Goal: Task Accomplishment & Management: Manage account settings

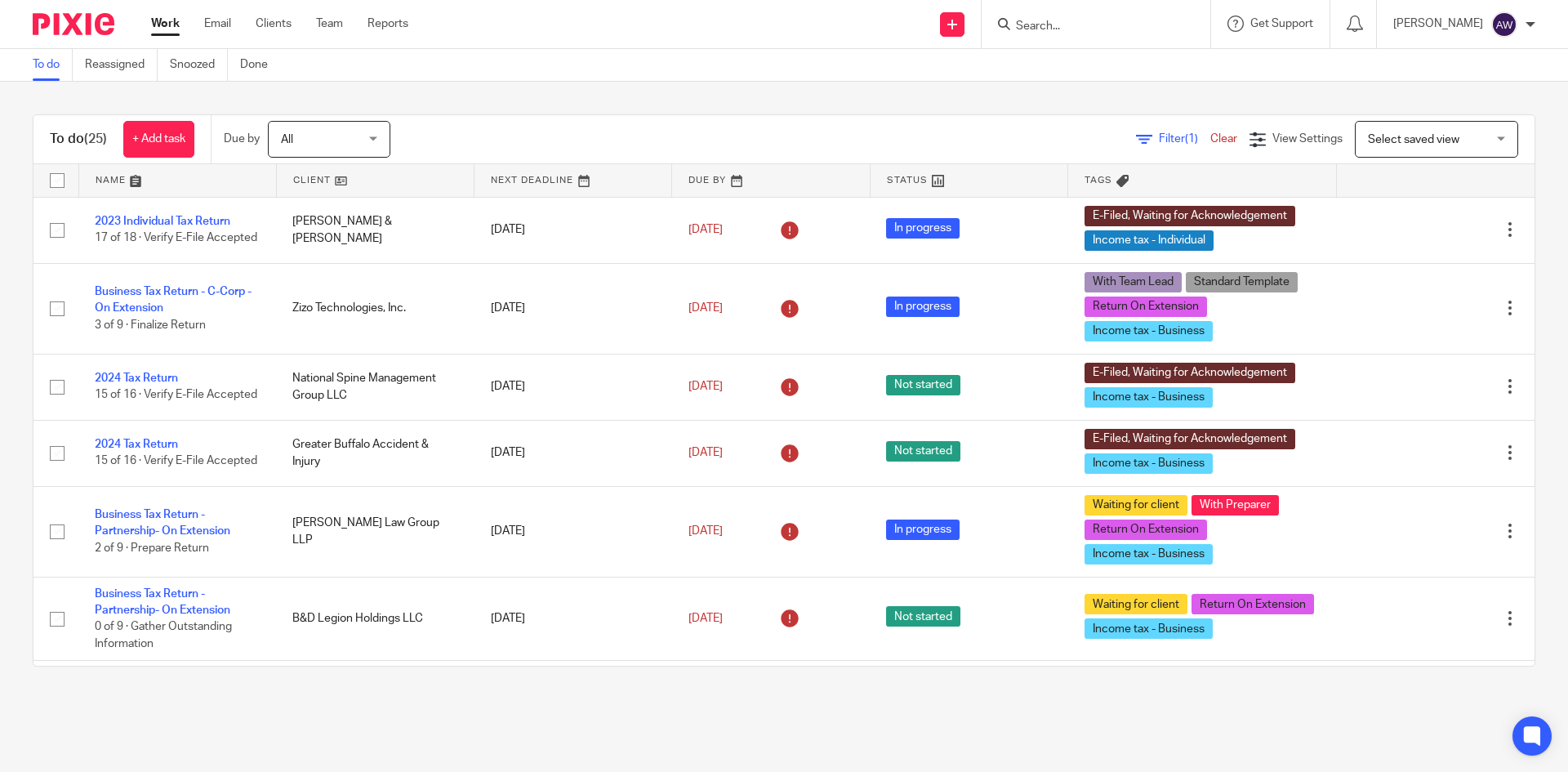
drag, startPoint x: 1240, startPoint y: 37, endPoint x: 1232, endPoint y: 46, distance: 12.0
click at [1240, 37] on div "Get Support Contact Support Help Documentation Access the academy View roadmap" at bounding box center [1270, 24] width 120 height 48
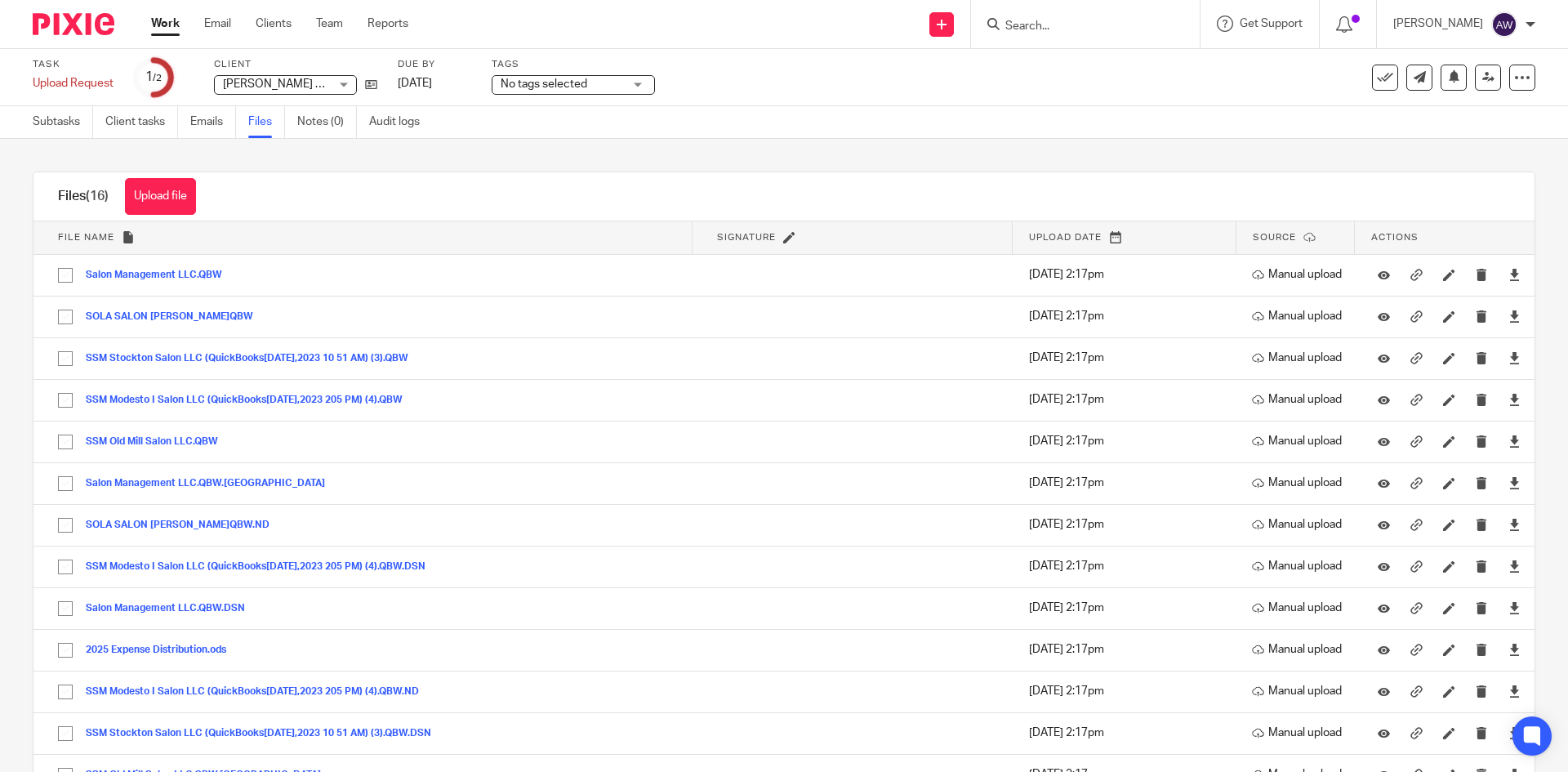
scroll to position [82, 0]
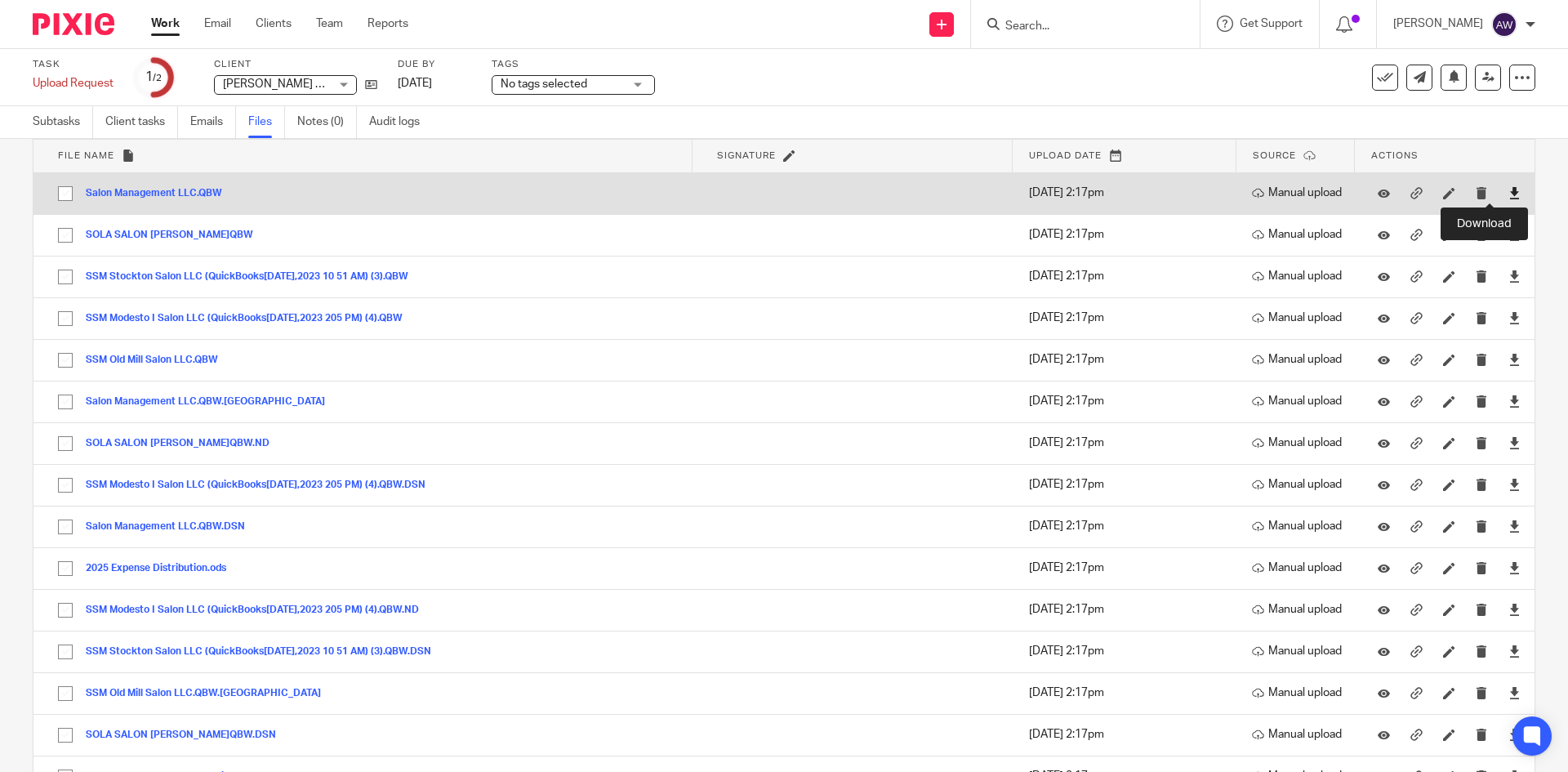
click at [1509, 195] on icon at bounding box center [1515, 193] width 12 height 12
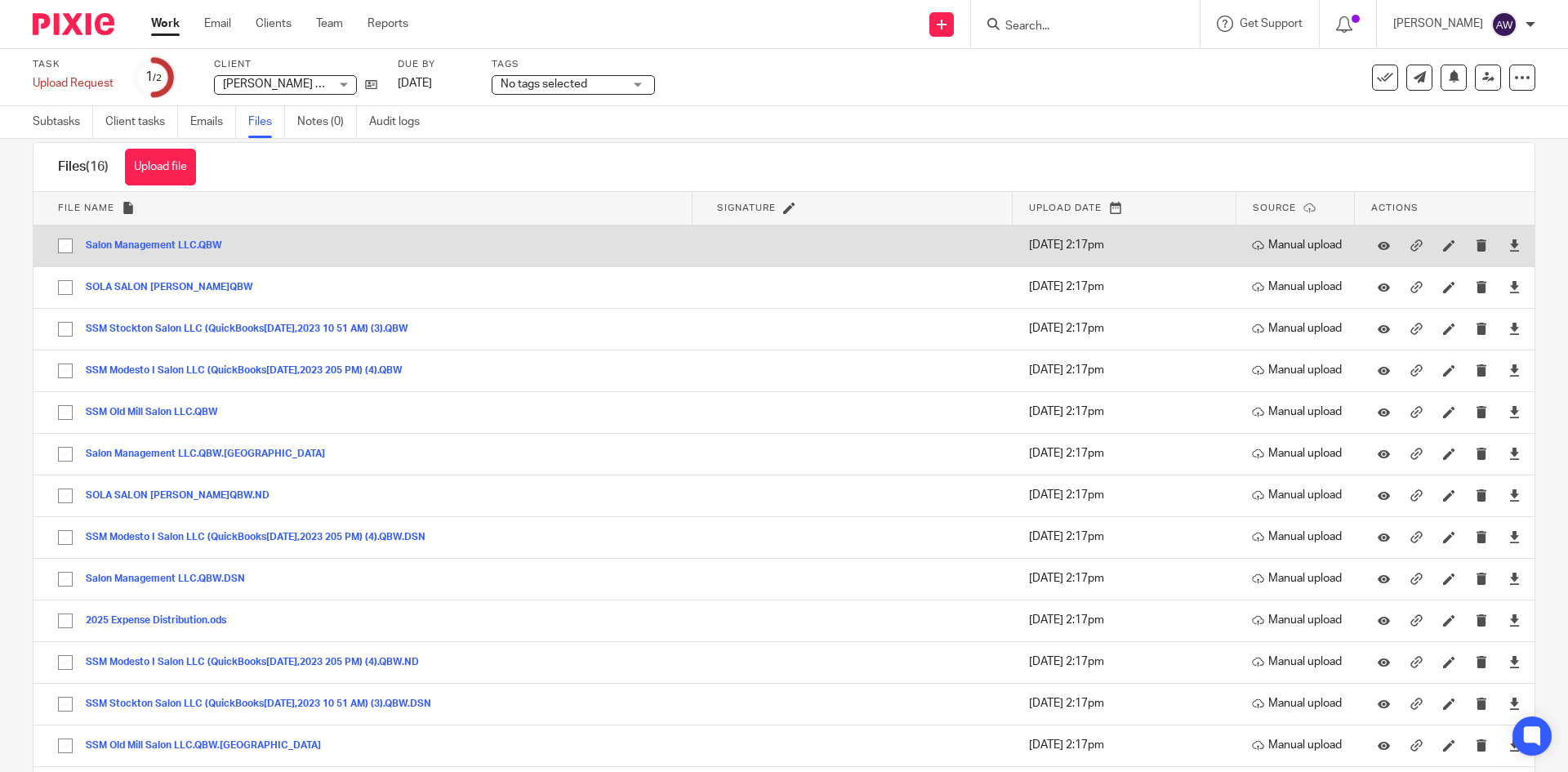
scroll to position [0, 0]
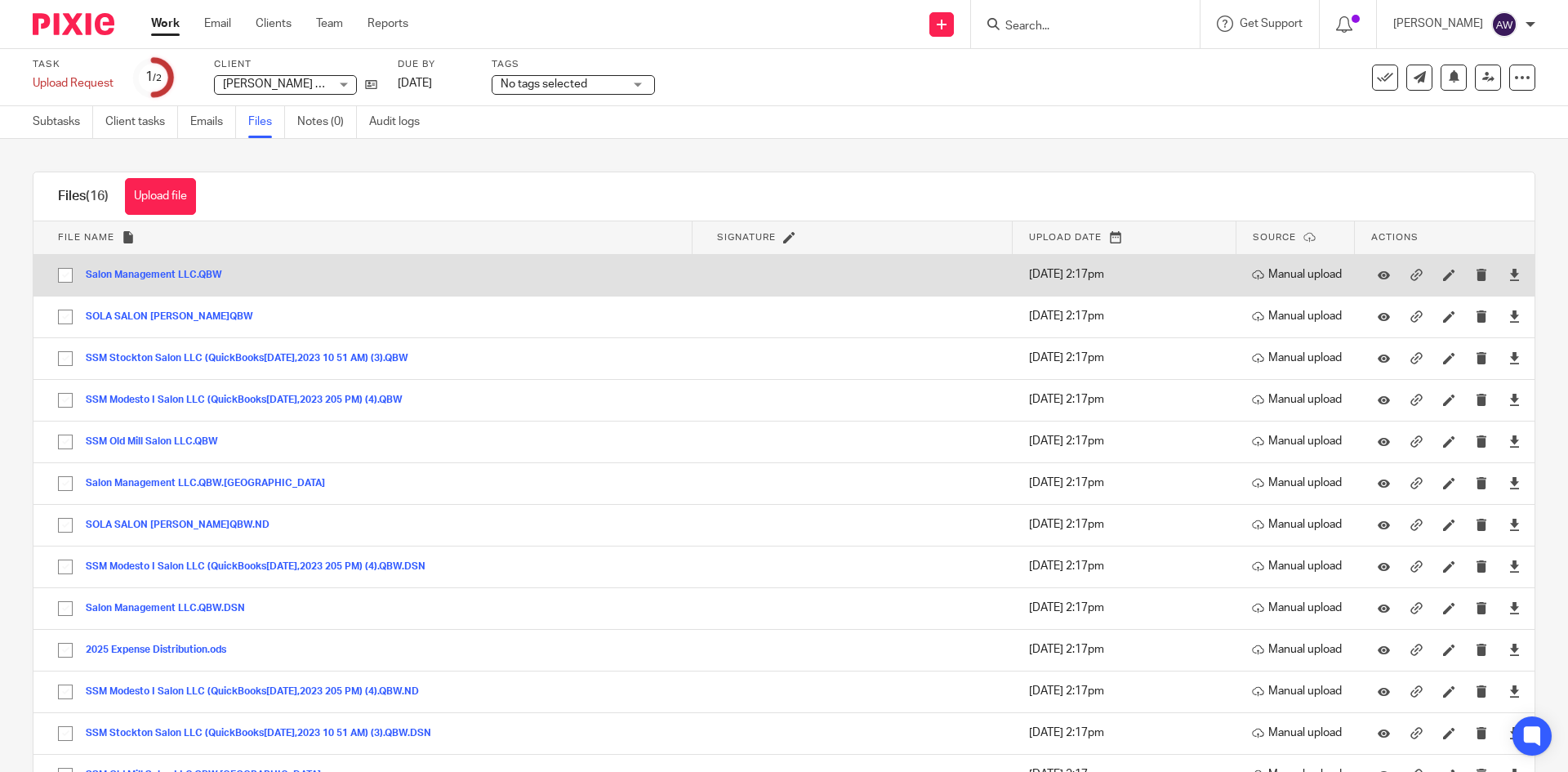
click at [62, 285] on input "checkbox" at bounding box center [64, 275] width 31 height 31
checkbox input "true"
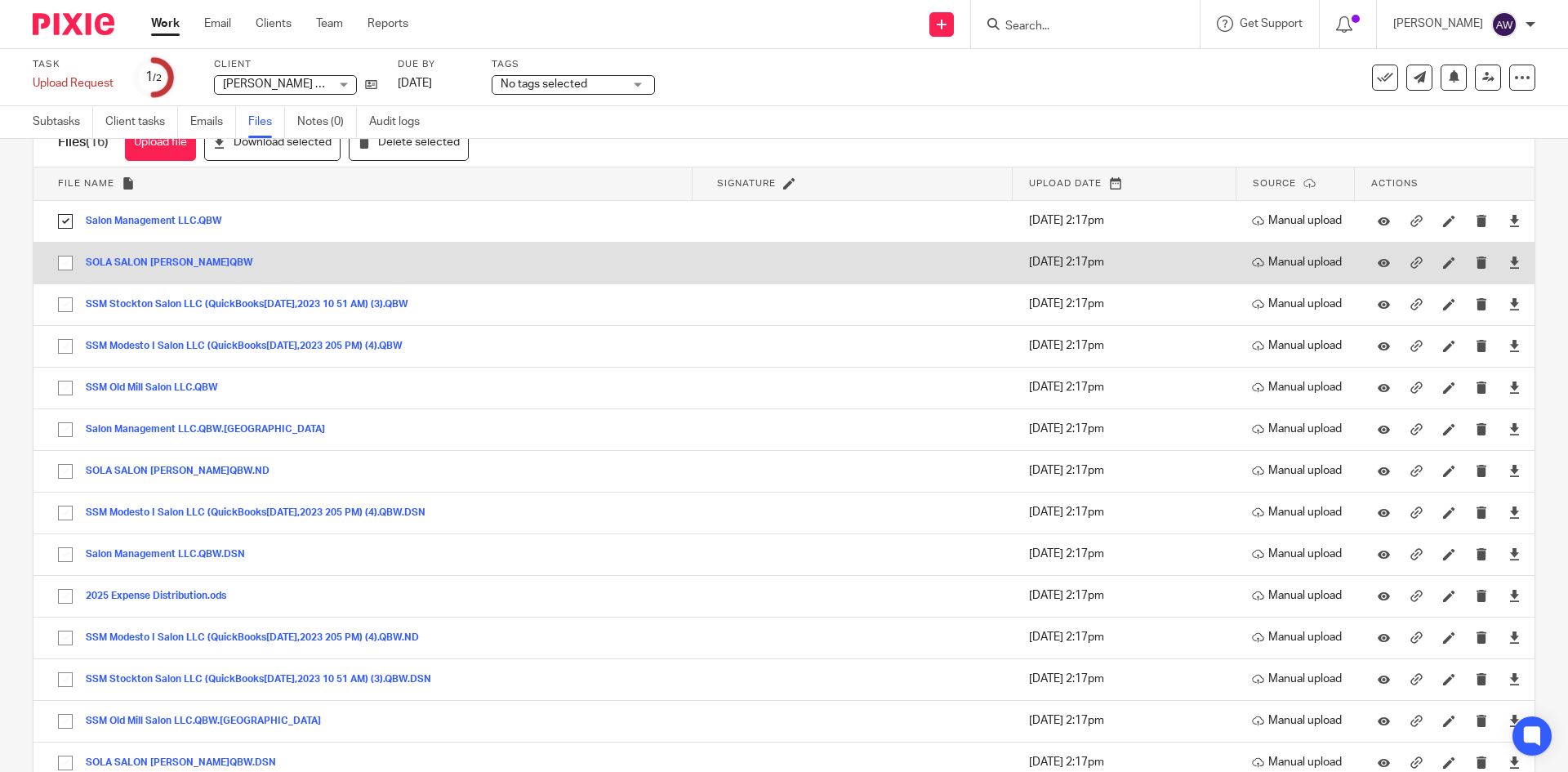
scroll to position [82, 0]
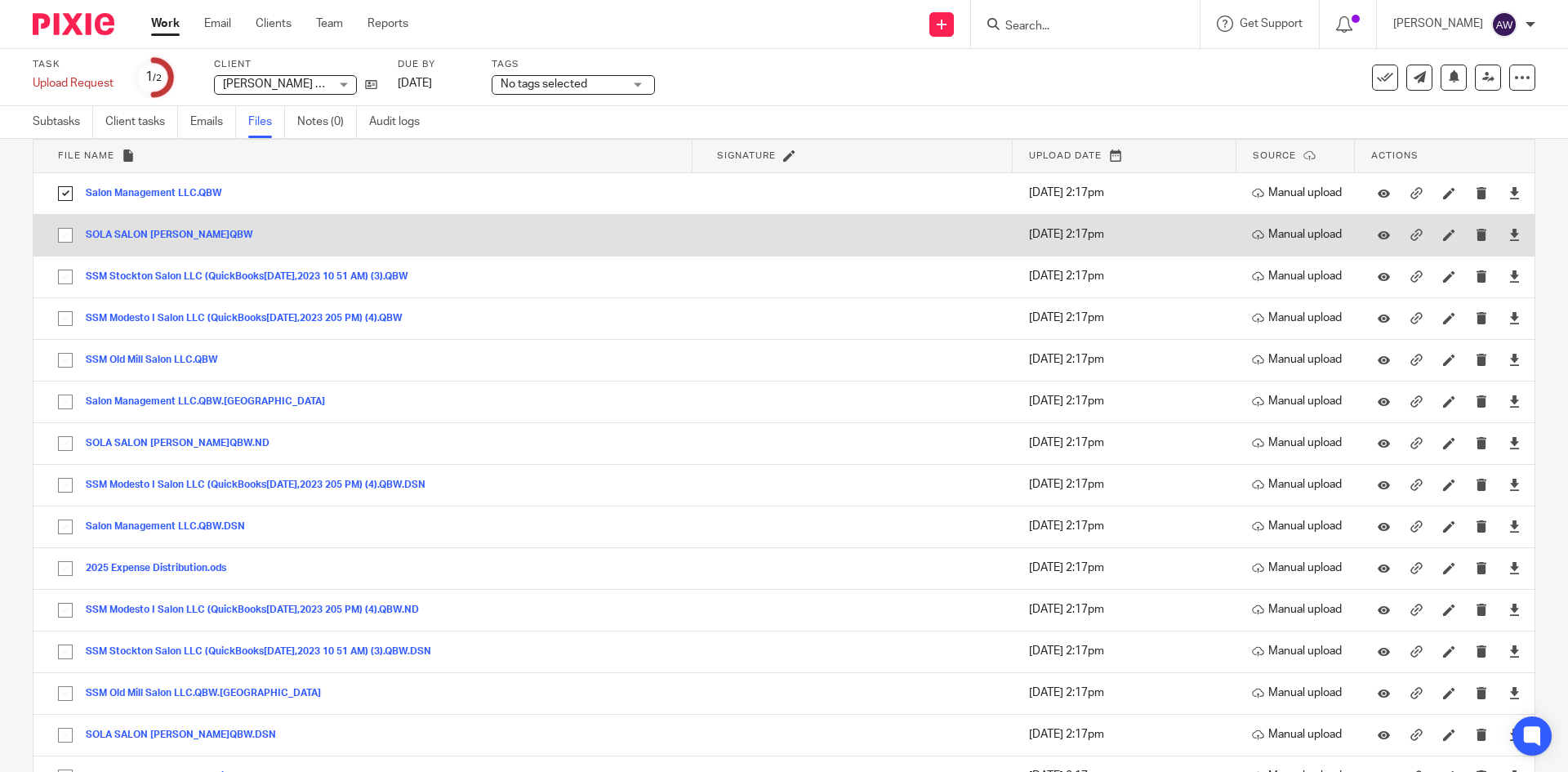
click at [63, 236] on input "checkbox" at bounding box center [64, 234] width 31 height 31
checkbox input "true"
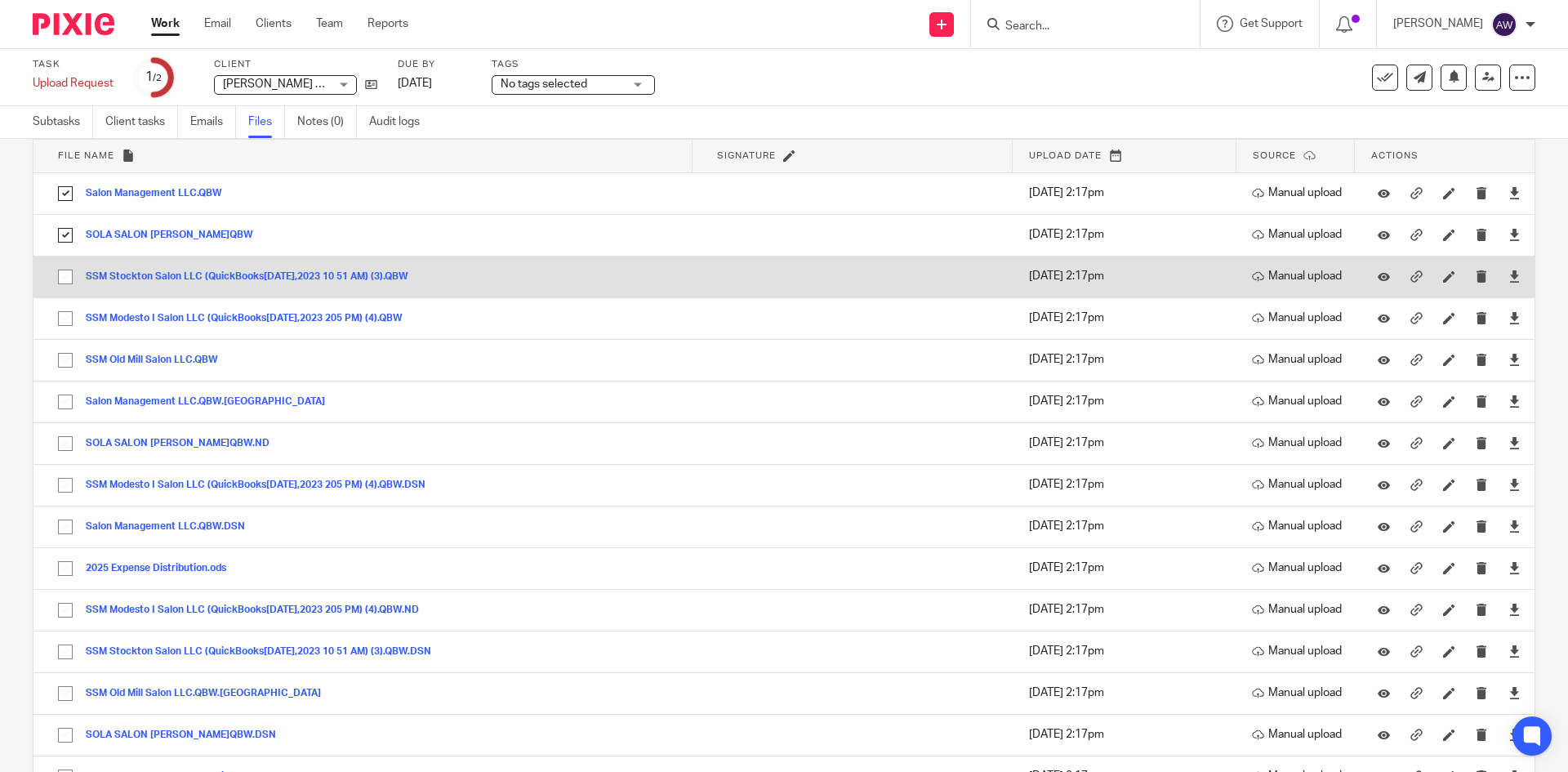
click at [58, 289] on input "checkbox" at bounding box center [64, 276] width 31 height 31
checkbox input "true"
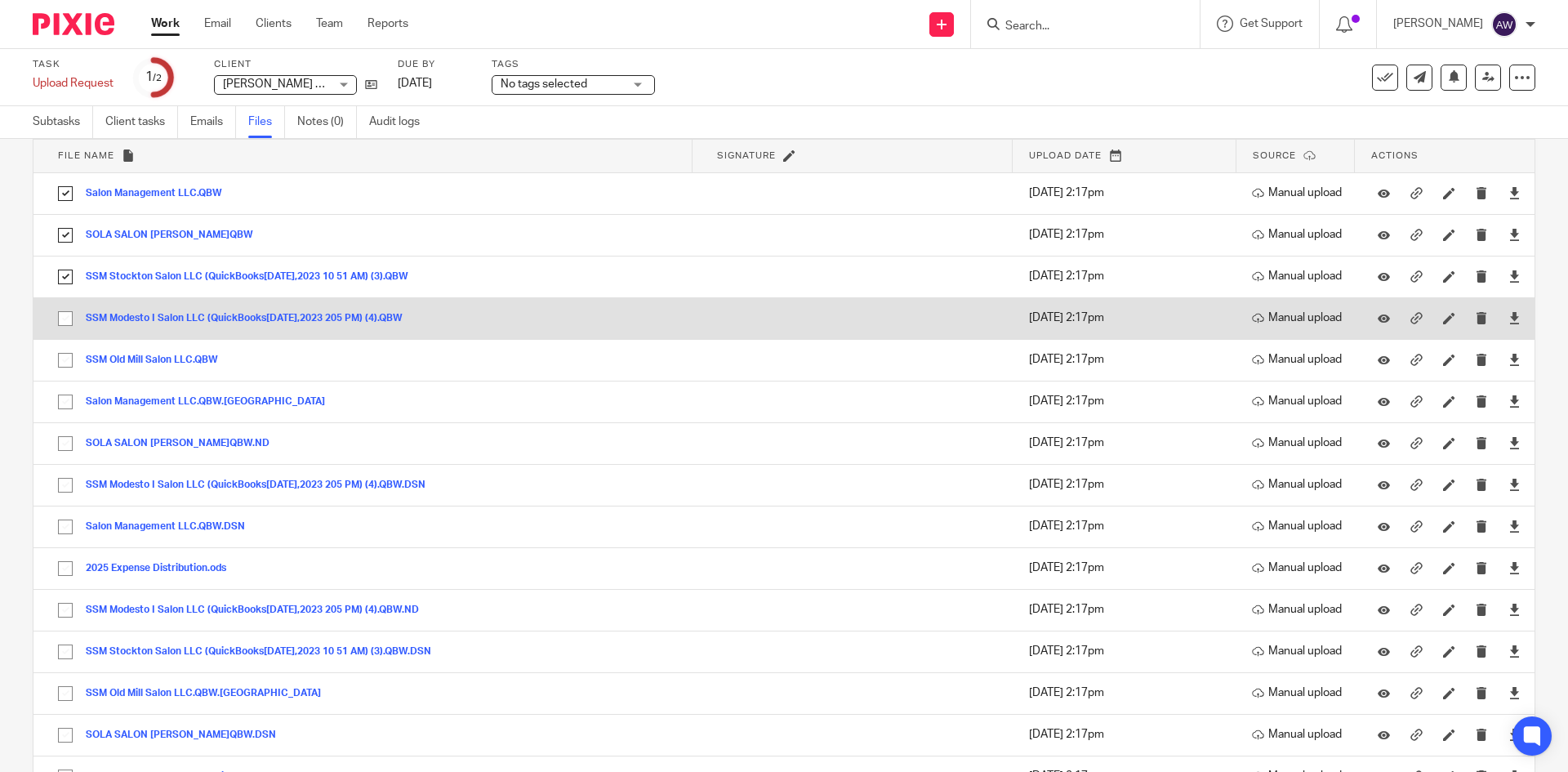
click at [60, 323] on input "checkbox" at bounding box center [64, 317] width 31 height 31
checkbox input "true"
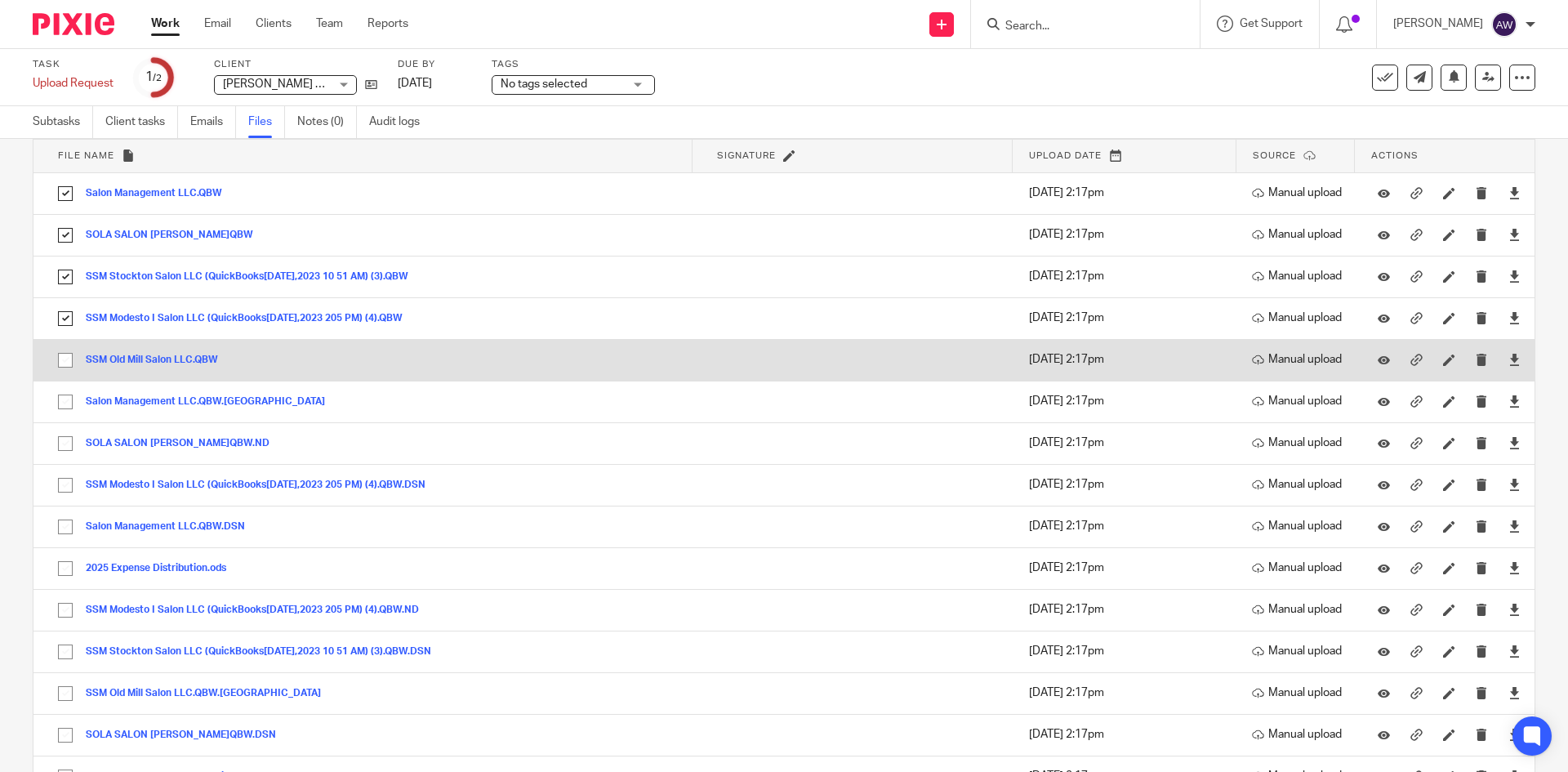
click at [62, 357] on input "checkbox" at bounding box center [64, 360] width 31 height 31
checkbox input "true"
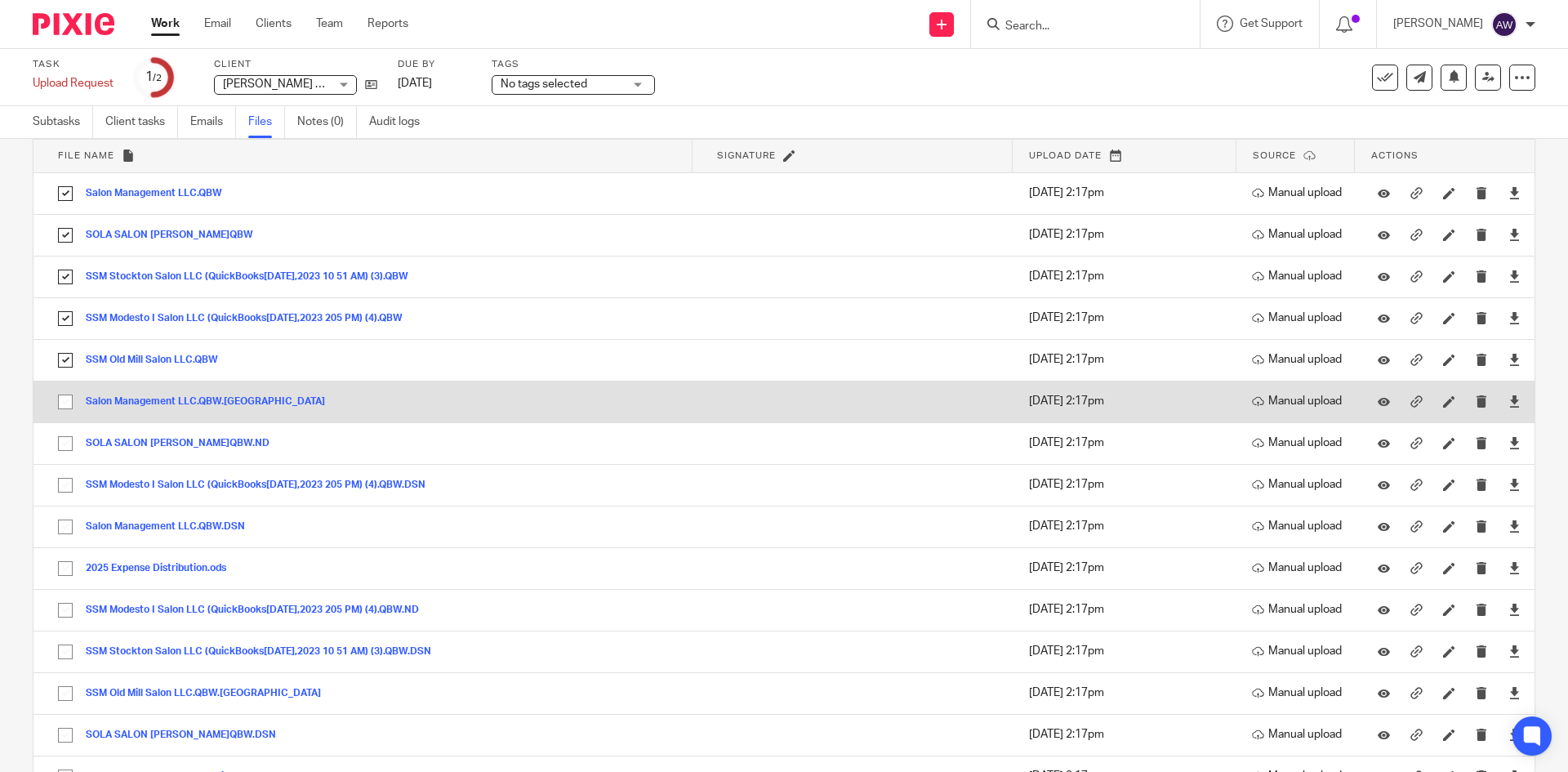
click at [63, 389] on input "checkbox" at bounding box center [64, 401] width 31 height 31
checkbox input "true"
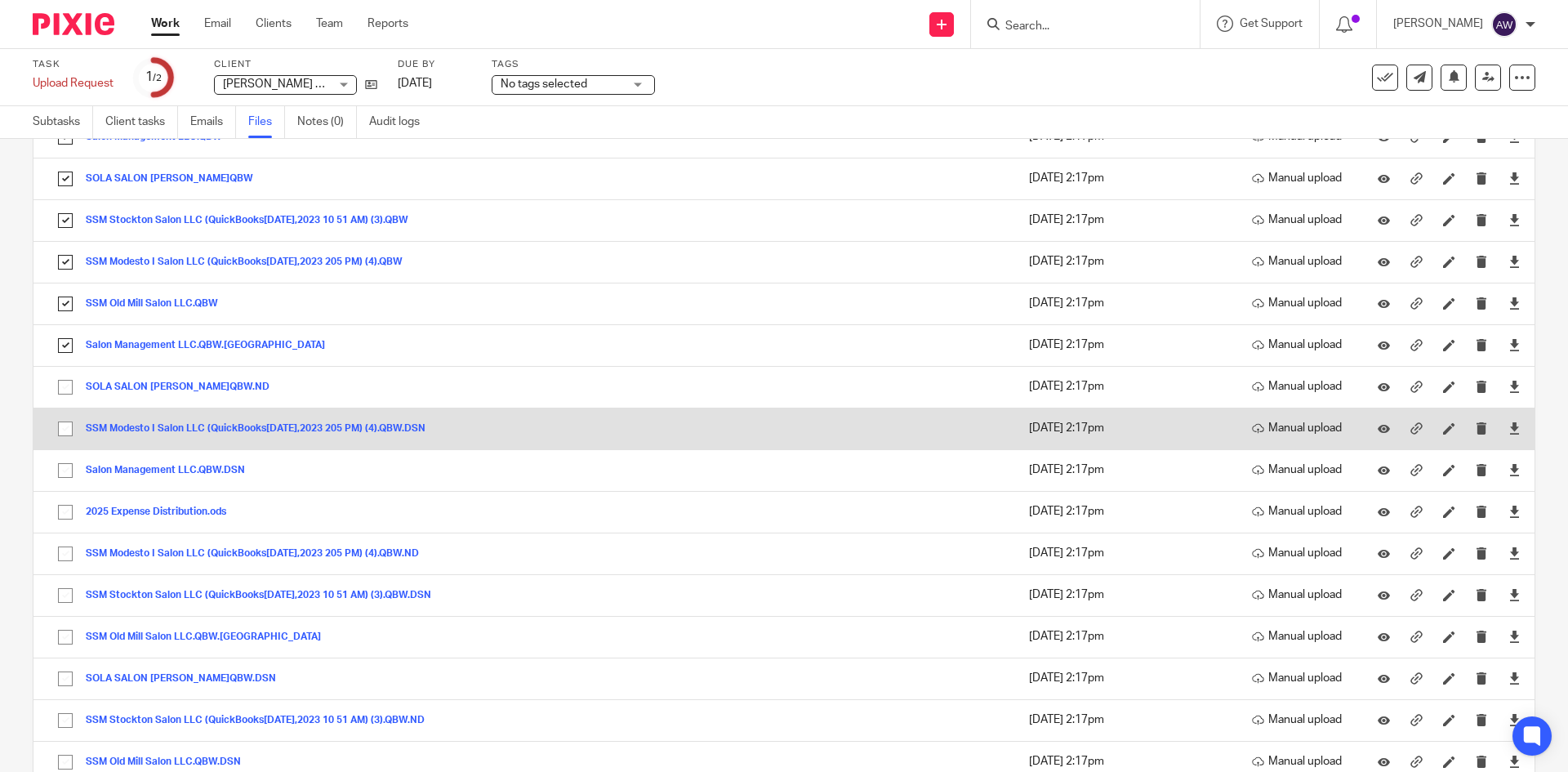
scroll to position [163, 0]
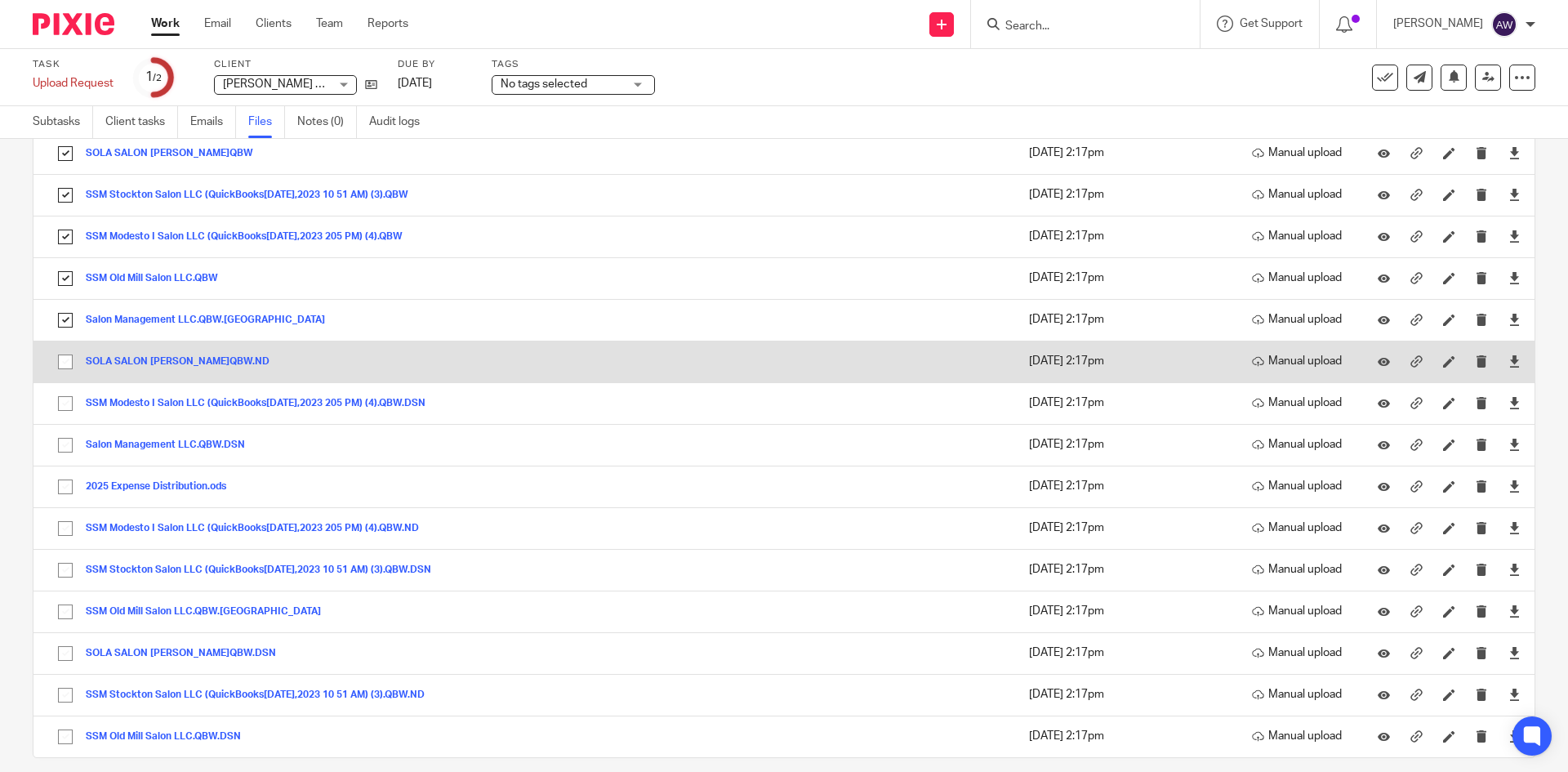
click at [73, 363] on input "checkbox" at bounding box center [64, 361] width 31 height 31
checkbox input "true"
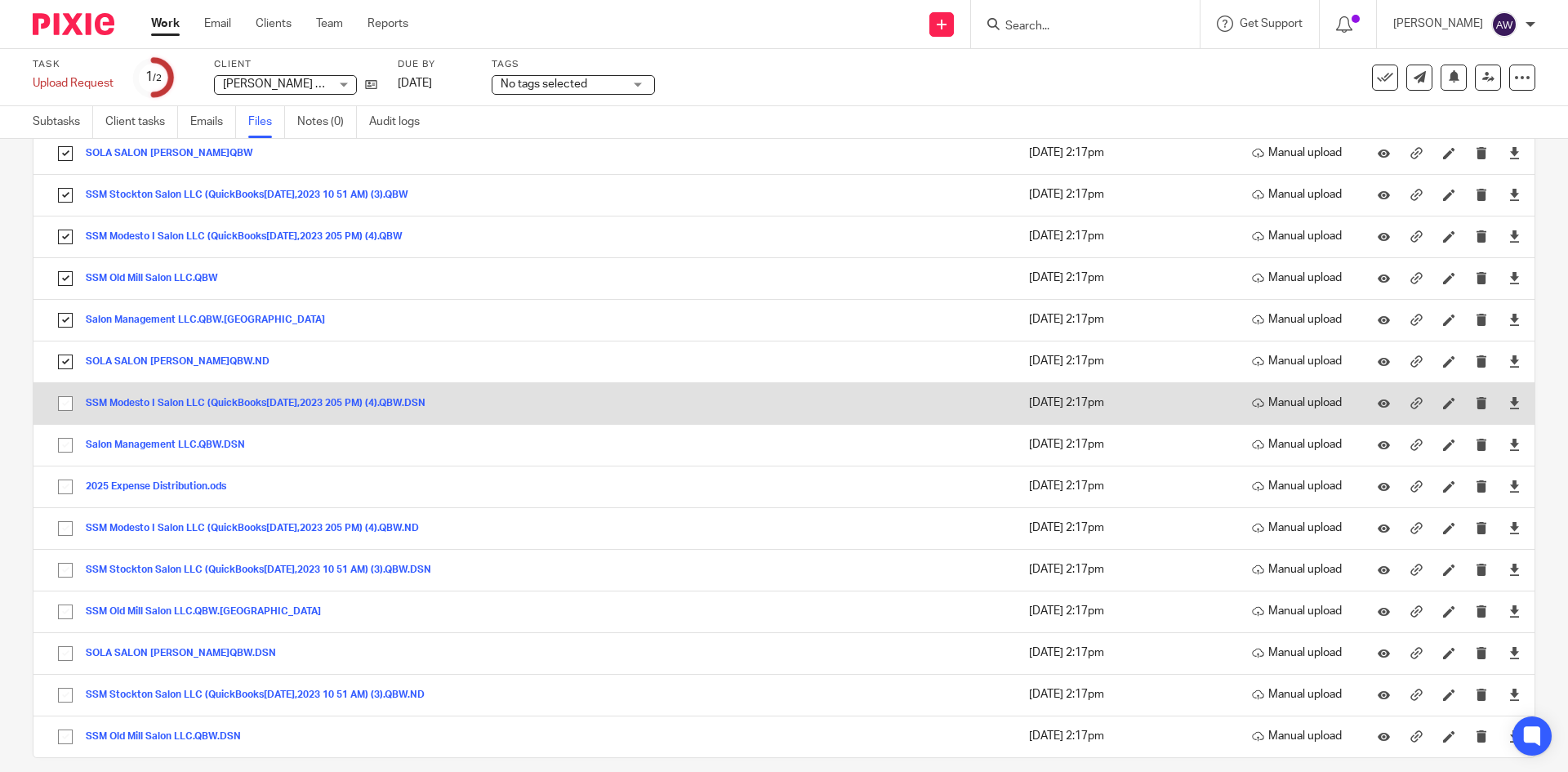
click at [59, 410] on input "checkbox" at bounding box center [64, 402] width 31 height 31
checkbox input "true"
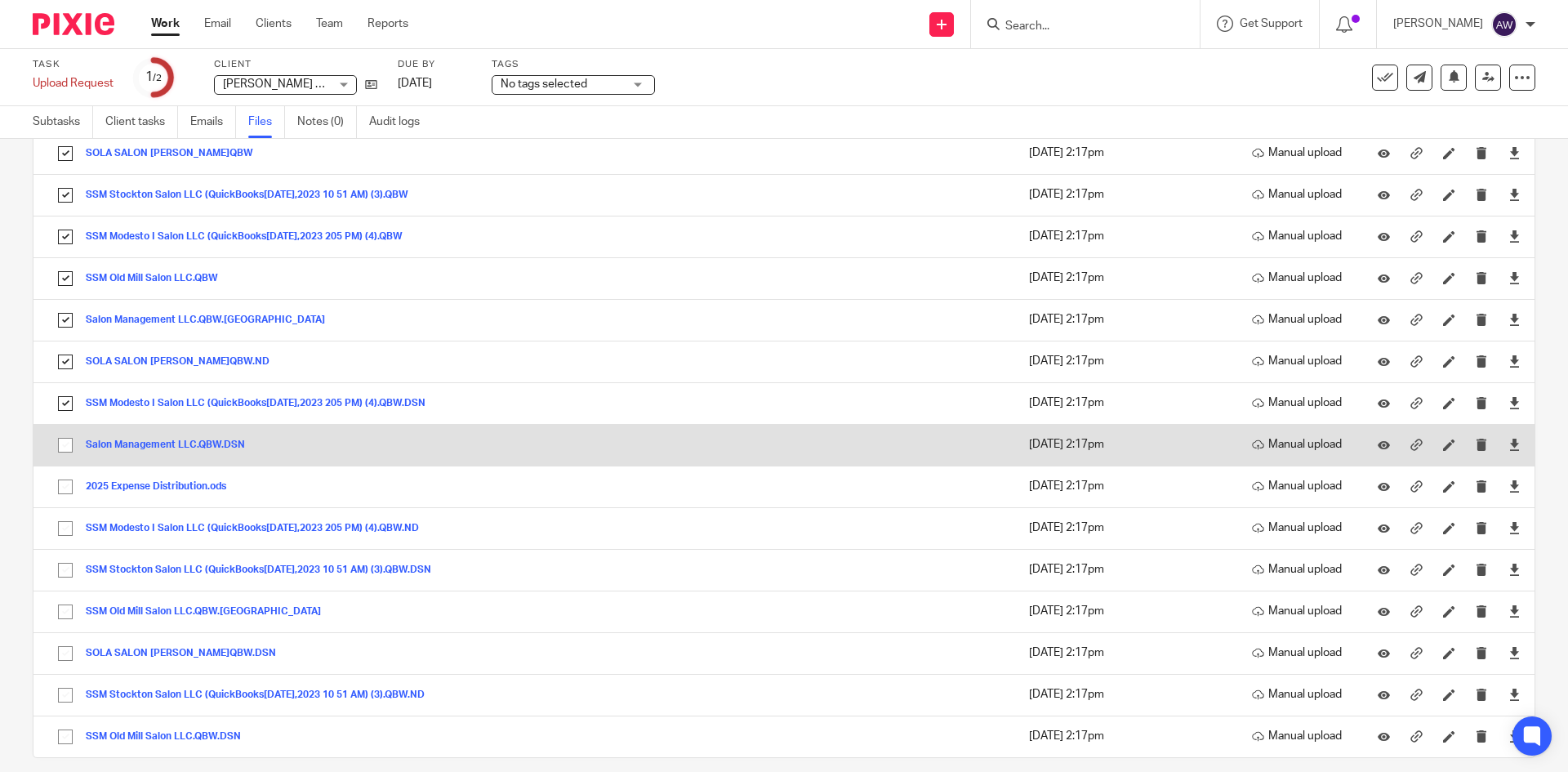
click at [63, 446] on input "checkbox" at bounding box center [64, 445] width 31 height 31
checkbox input "true"
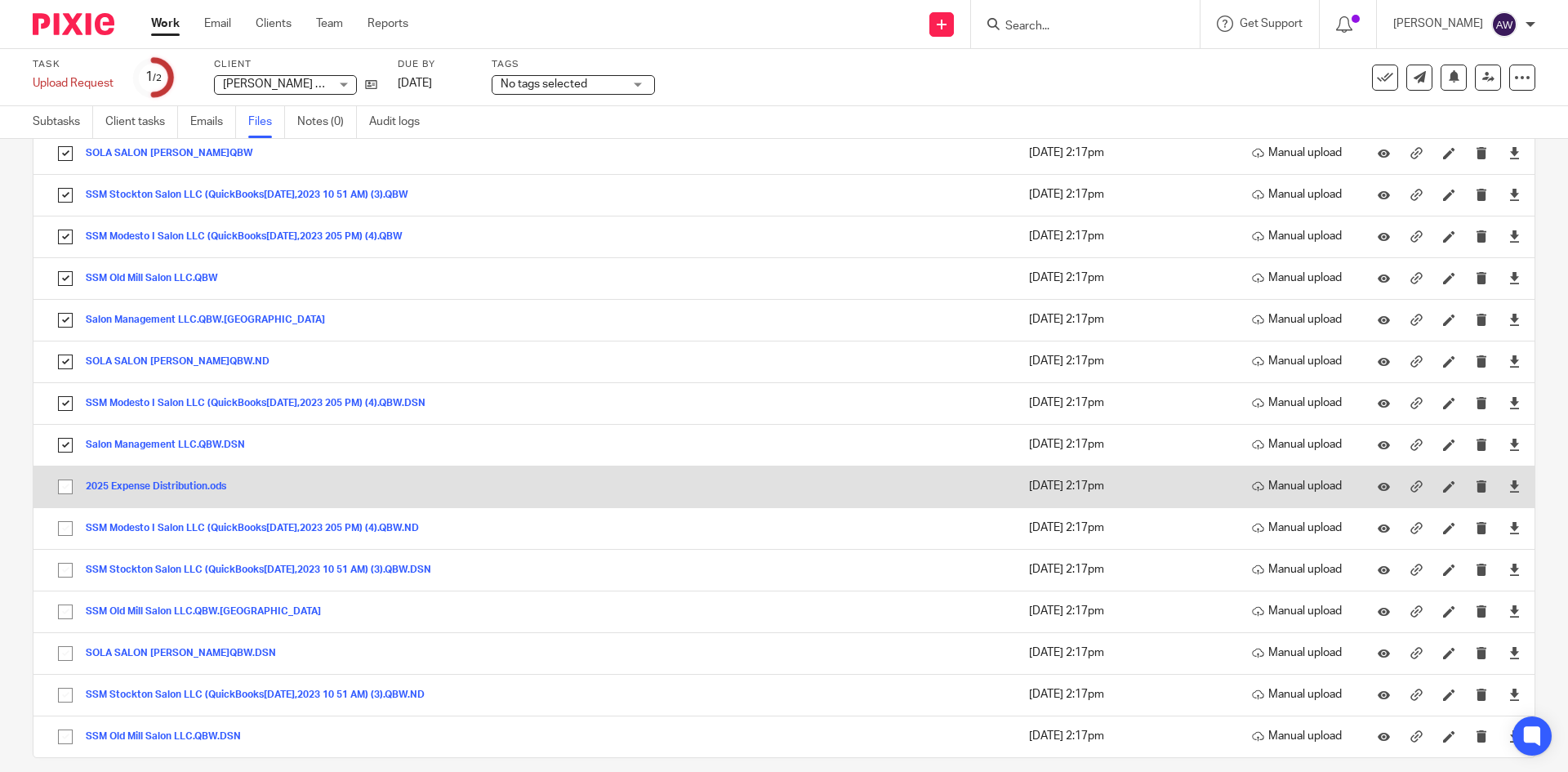
click at [65, 490] on input "checkbox" at bounding box center [64, 486] width 31 height 31
checkbox input "true"
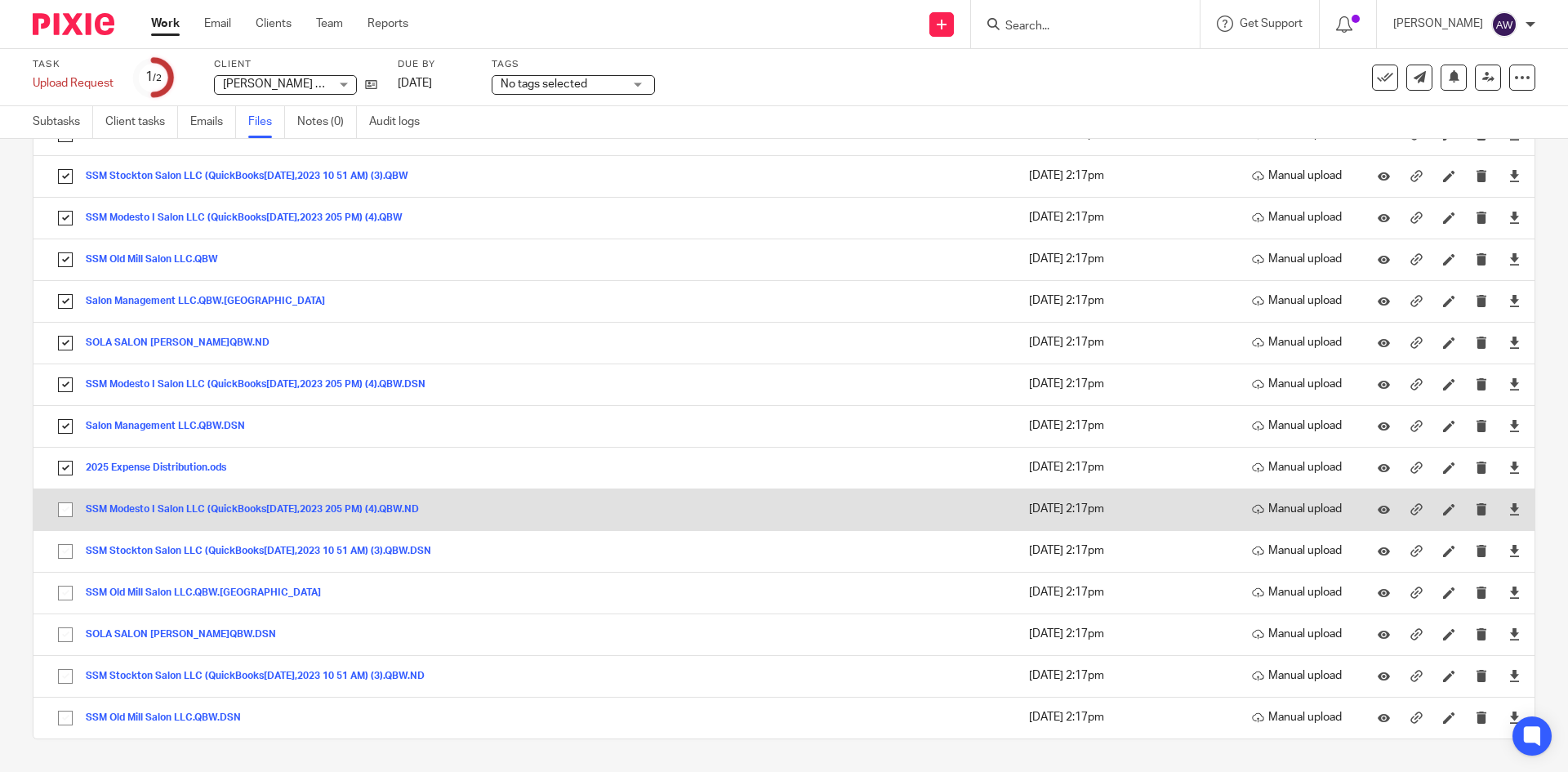
click at [58, 515] on input "checkbox" at bounding box center [64, 509] width 31 height 31
checkbox input "true"
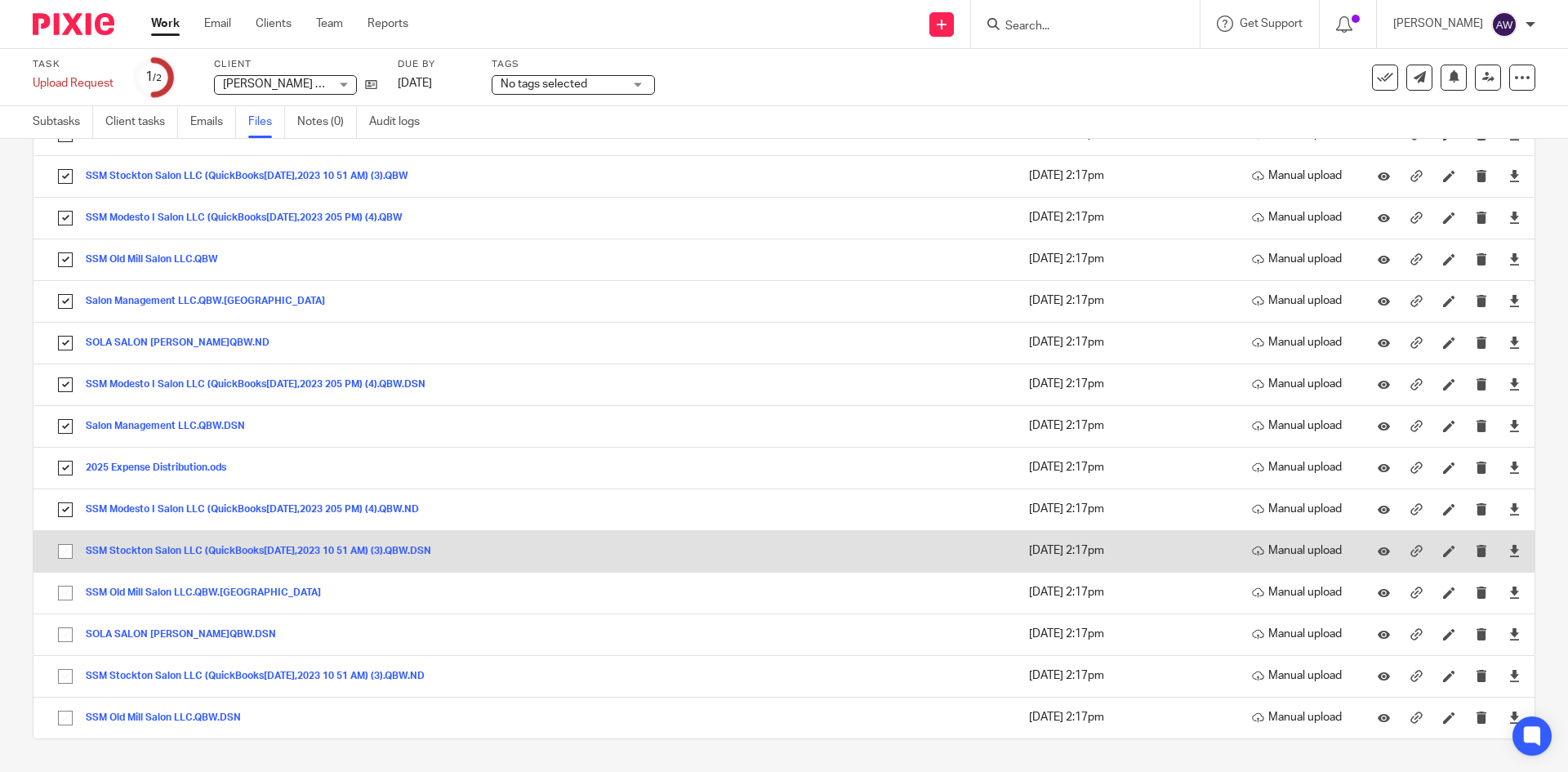
click at [64, 545] on input "checkbox" at bounding box center [64, 551] width 31 height 31
checkbox input "true"
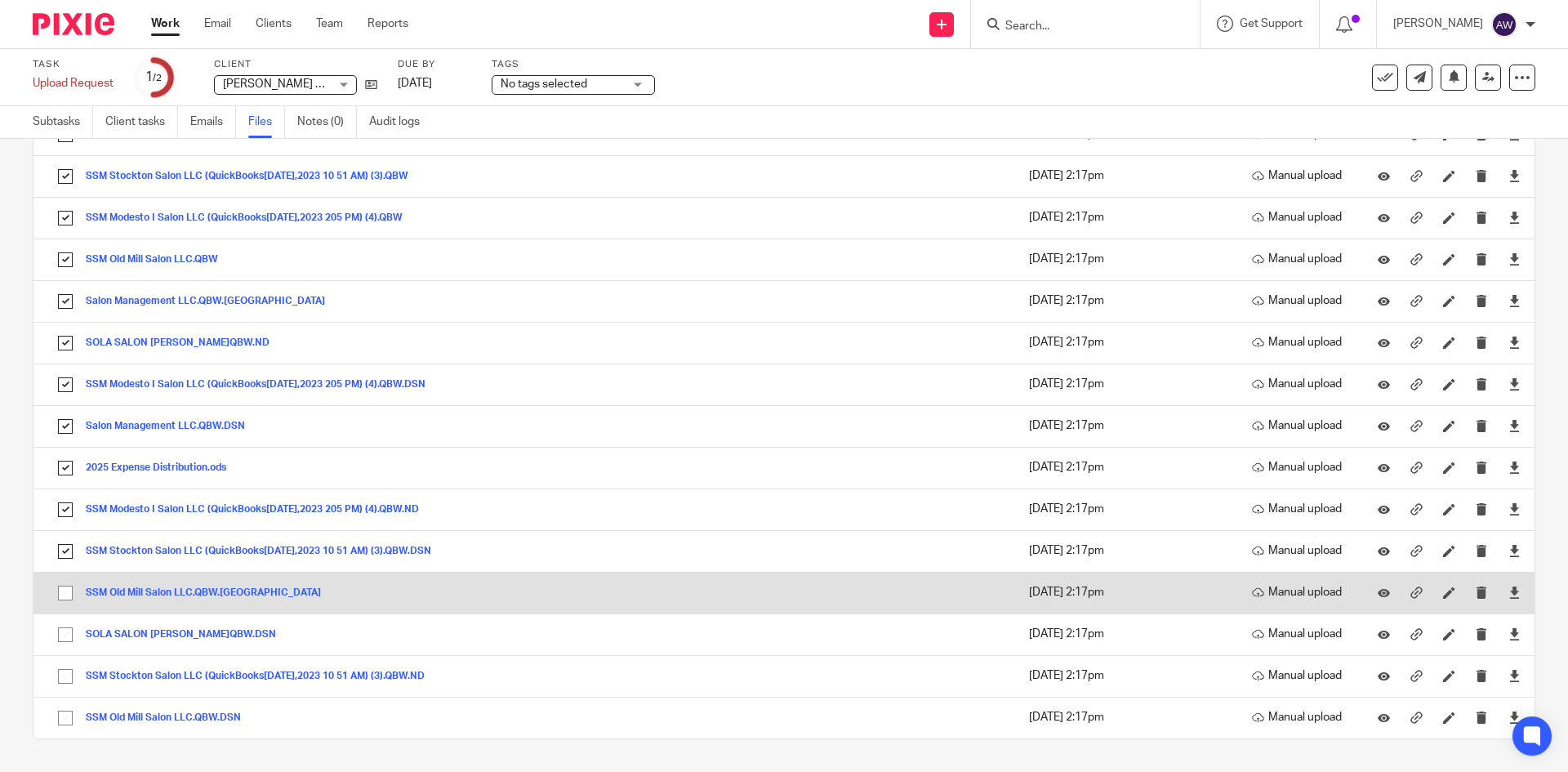
drag, startPoint x: 67, startPoint y: 594, endPoint x: 67, endPoint y: 608, distance: 14.0
click at [67, 595] on input "checkbox" at bounding box center [64, 592] width 31 height 31
checkbox input "true"
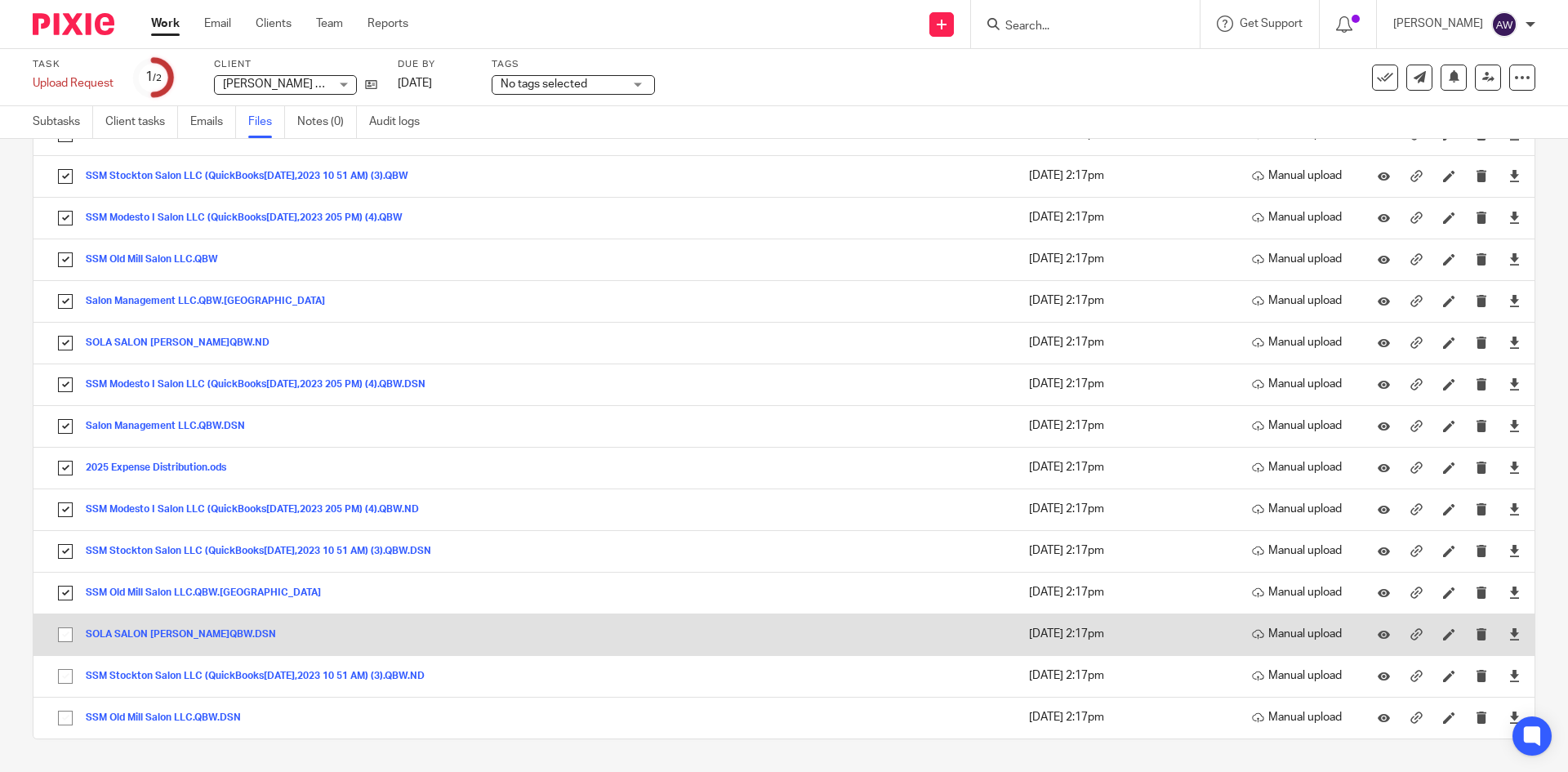
click at [58, 642] on input "checkbox" at bounding box center [64, 634] width 31 height 31
checkbox input "true"
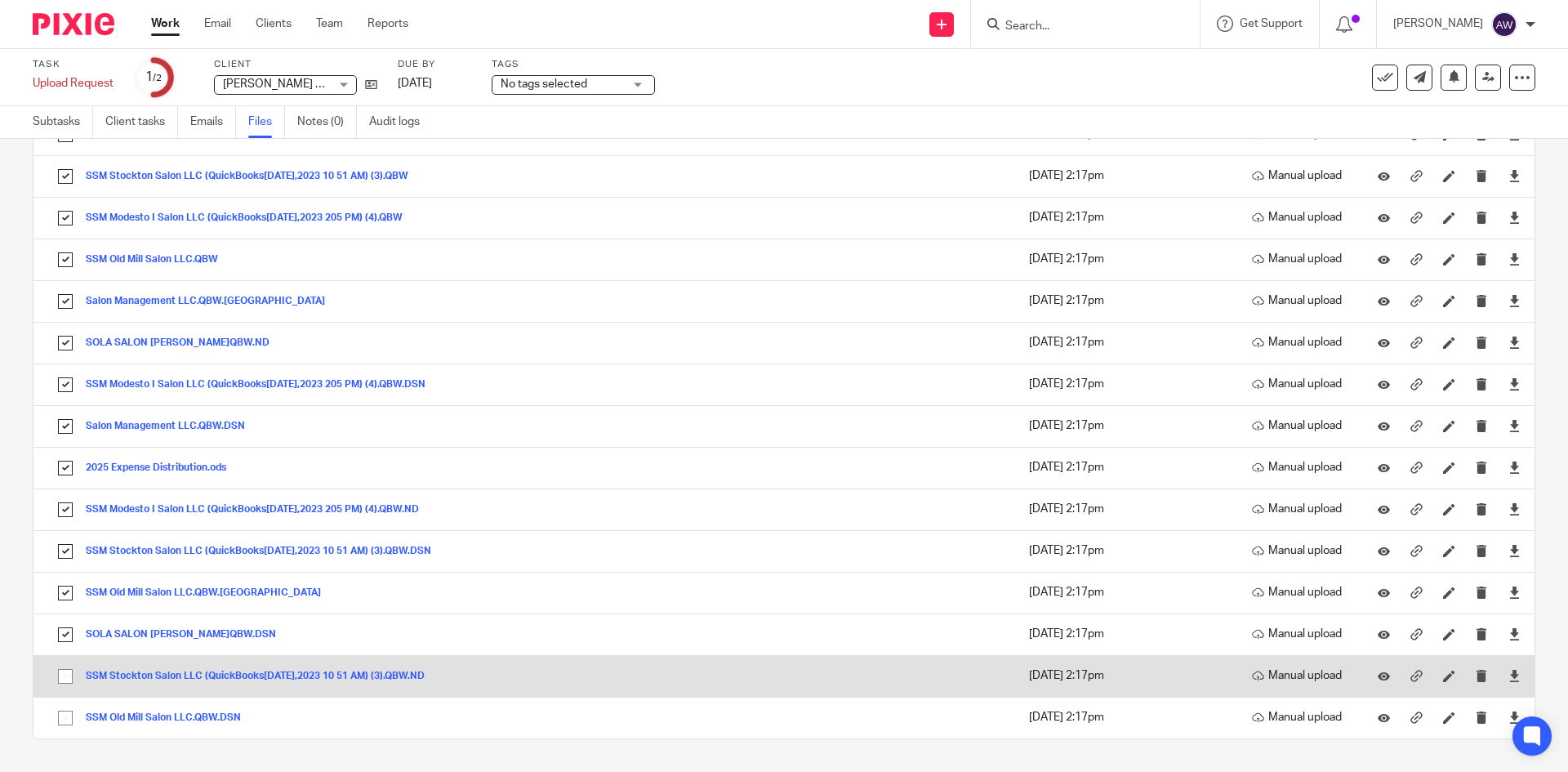
click at [59, 679] on input "checkbox" at bounding box center [64, 675] width 31 height 31
checkbox input "true"
drag, startPoint x: 60, startPoint y: 712, endPoint x: 115, endPoint y: 655, distance: 79.2
click at [61, 712] on input "checkbox" at bounding box center [64, 717] width 31 height 31
checkbox input "true"
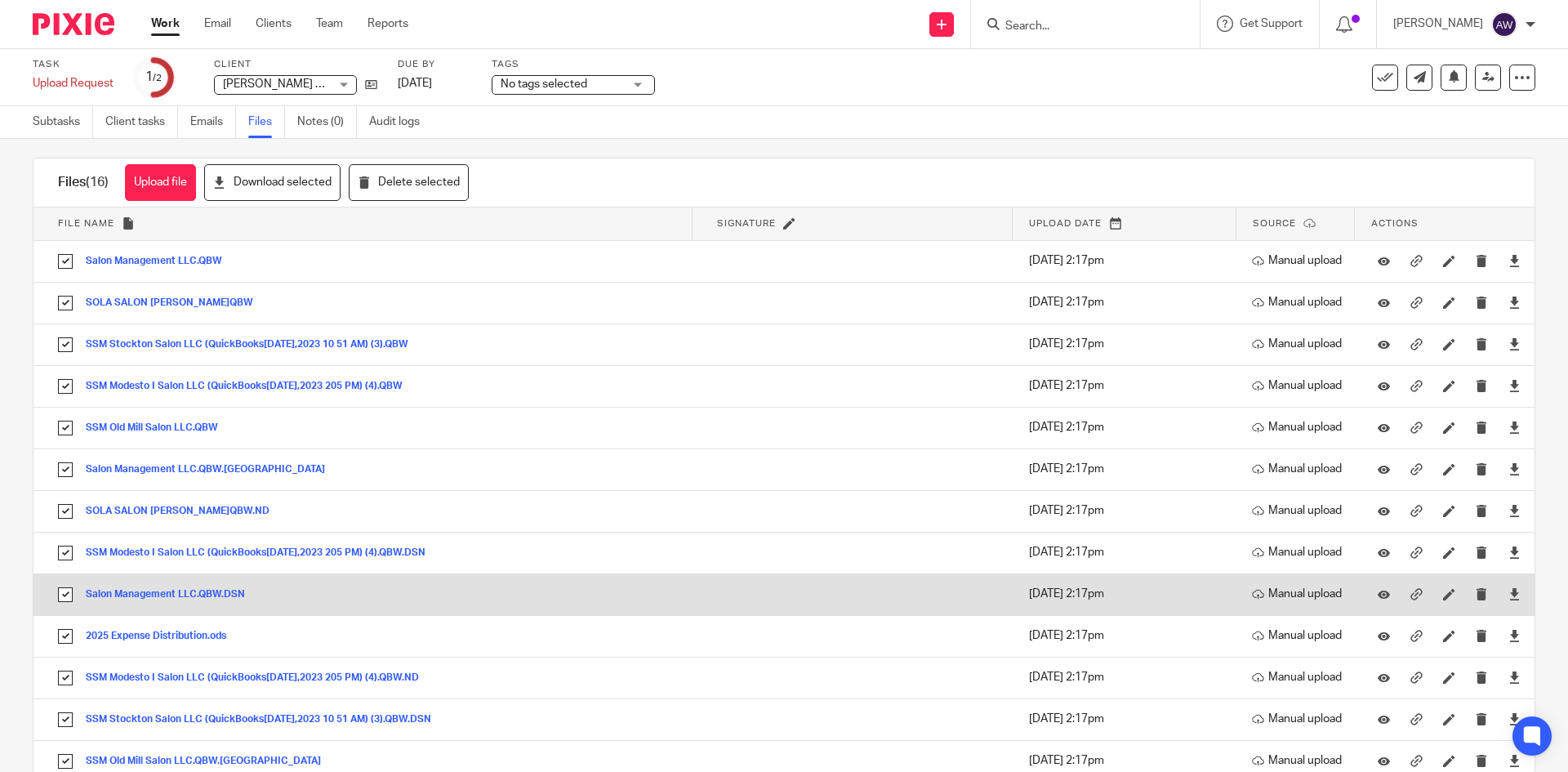
scroll to position [0, 0]
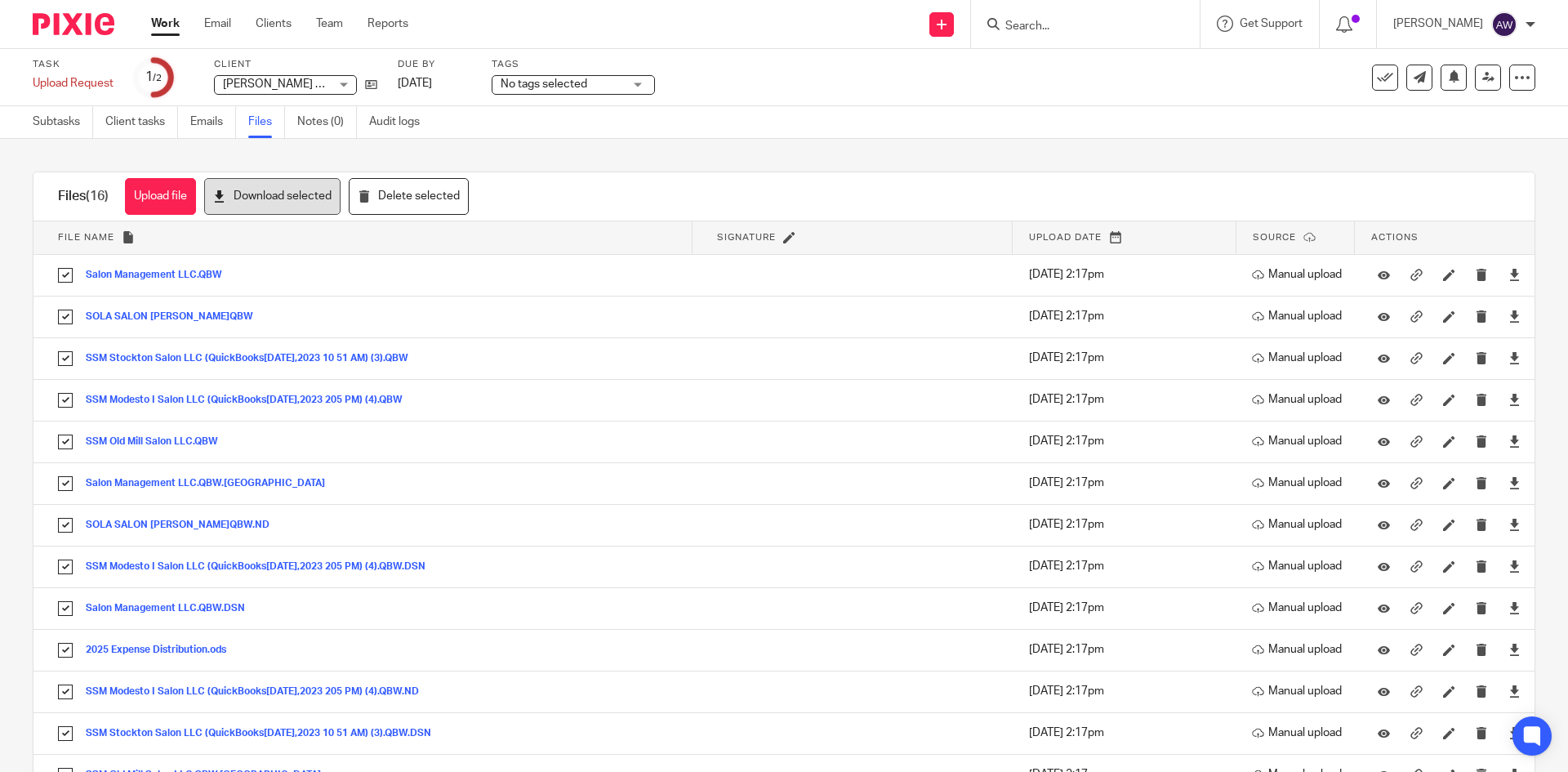
click at [326, 190] on button "Download selected" at bounding box center [273, 196] width 136 height 37
click at [146, 25] on div "Work Email Clients Team Reports Work Email Clients Team Reports Settings" at bounding box center [284, 24] width 299 height 48
click at [40, 135] on link "Subtasks" at bounding box center [62, 122] width 60 height 32
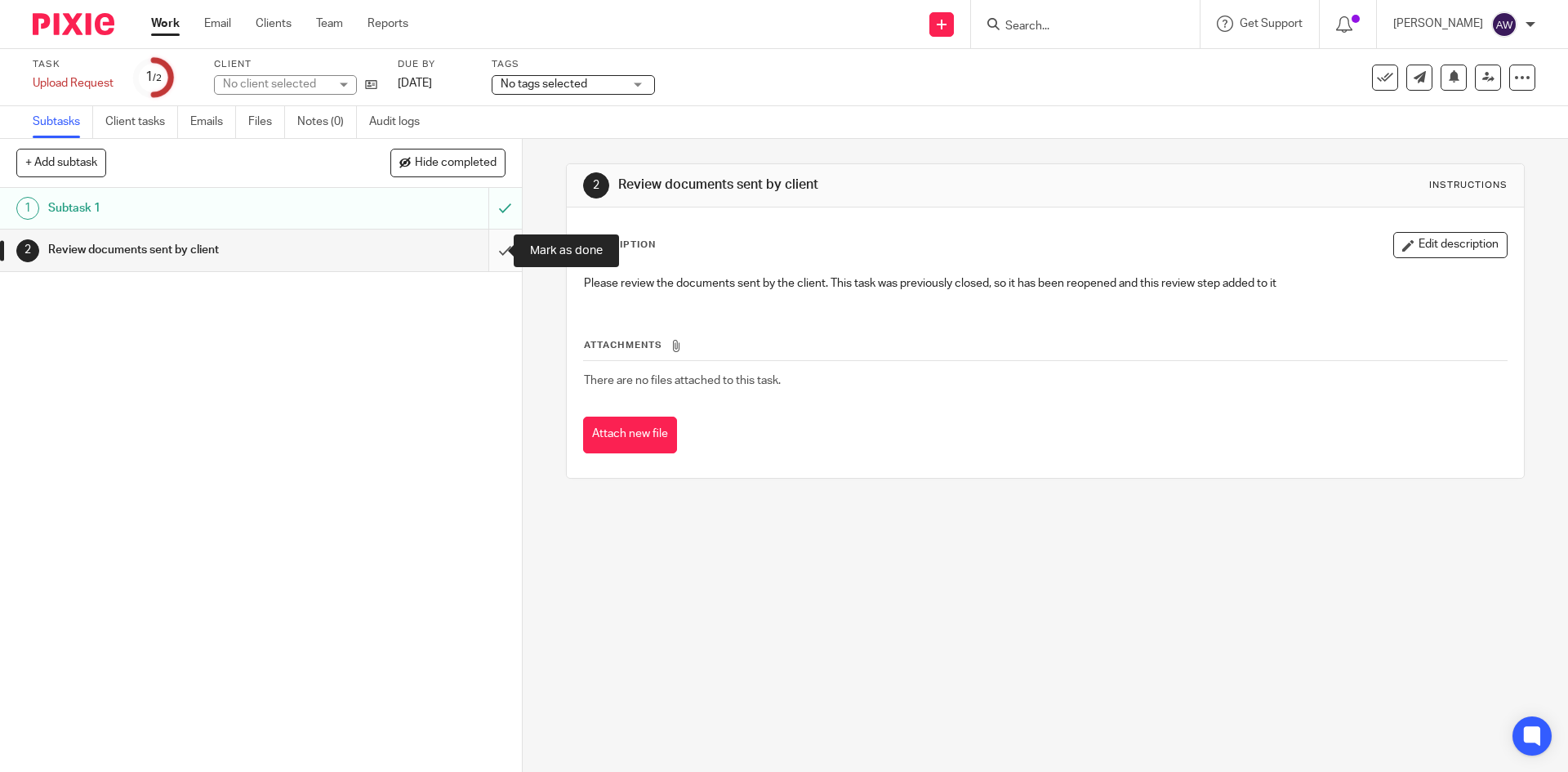
click at [488, 258] on input "submit" at bounding box center [261, 249] width 522 height 41
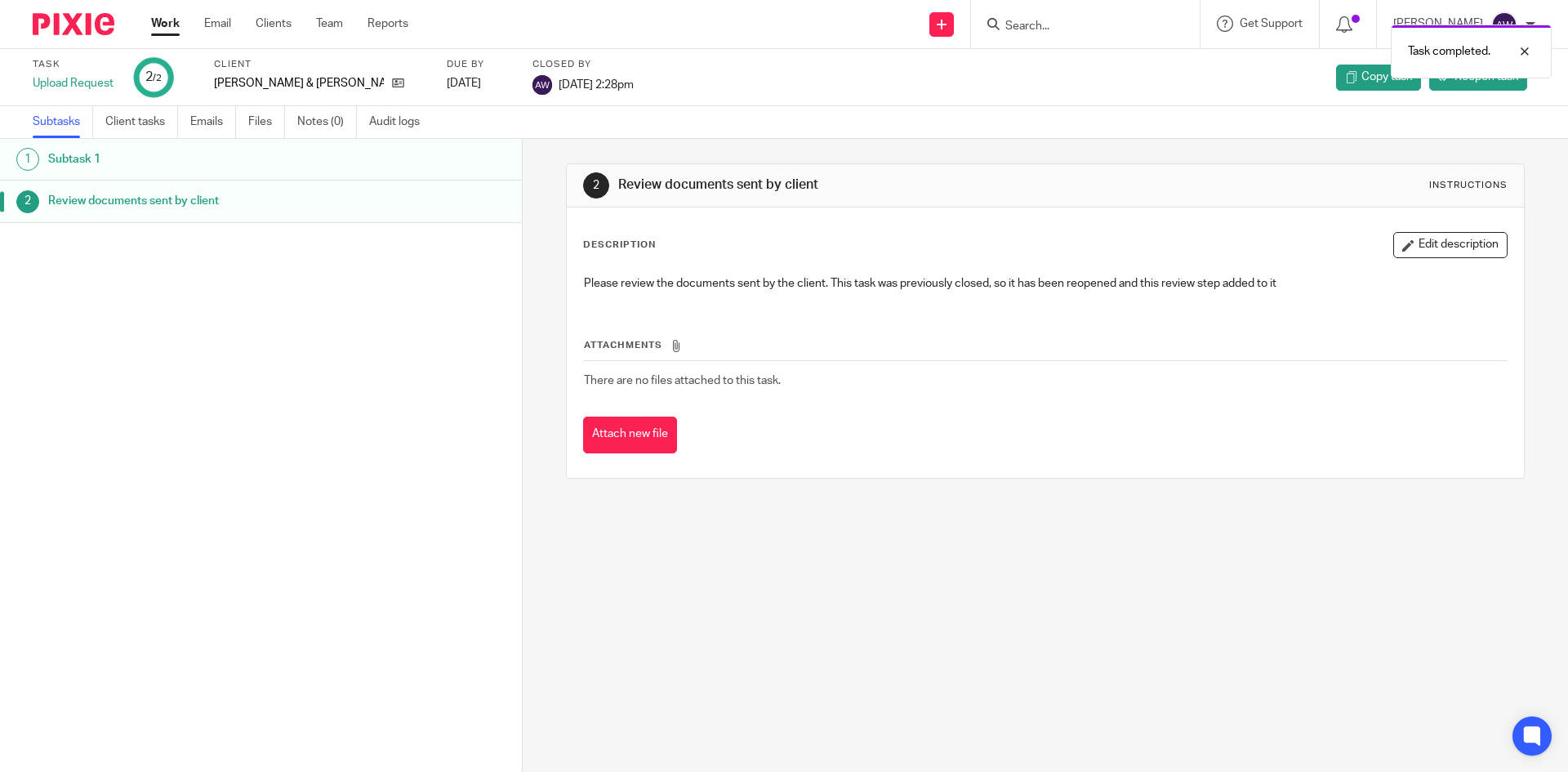
click at [167, 23] on link "Work" at bounding box center [165, 24] width 29 height 17
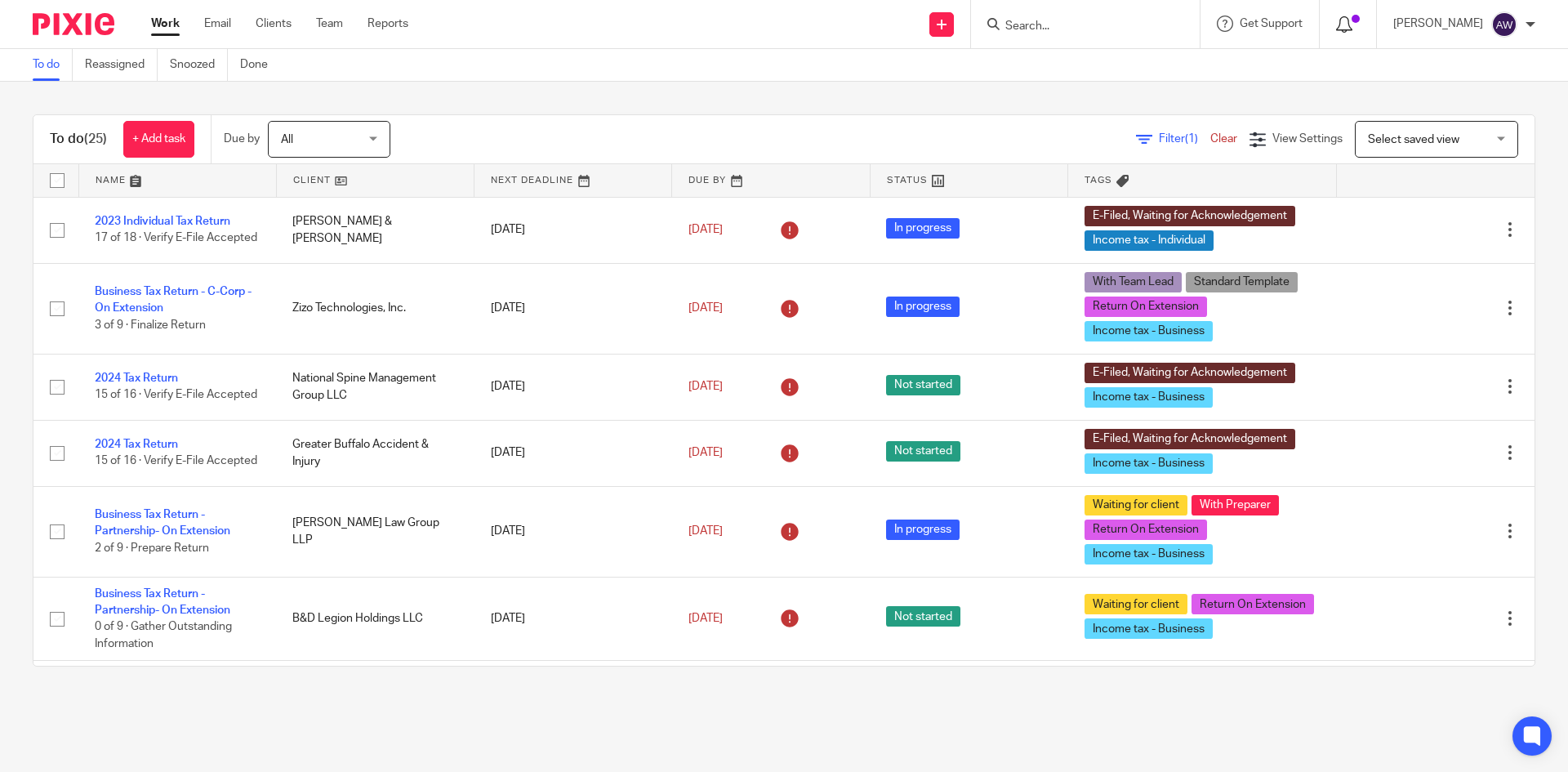
click at [1358, 29] on div at bounding box center [1349, 24] width 24 height 18
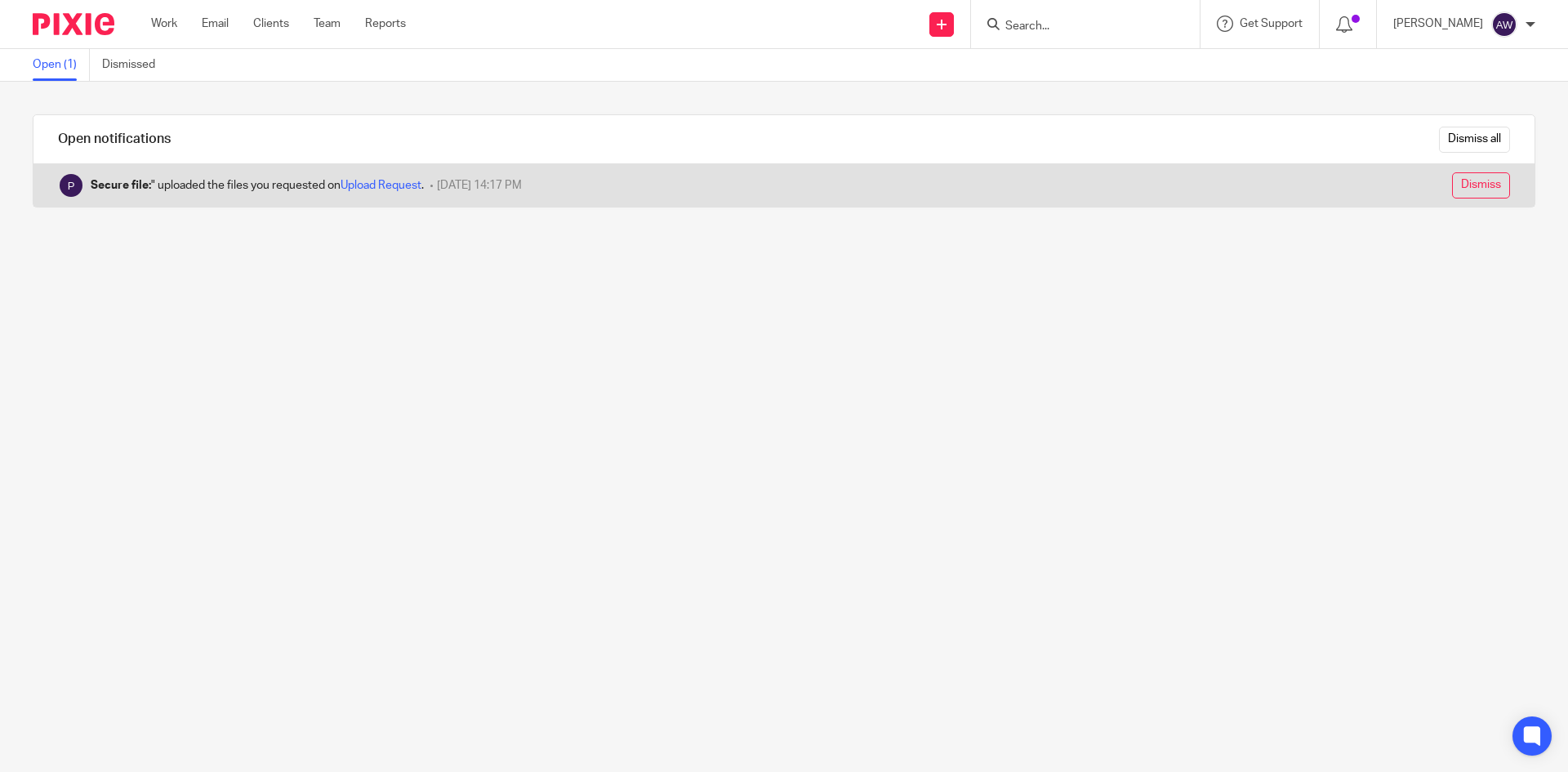
click at [1462, 187] on input "Dismiss" at bounding box center [1481, 185] width 58 height 26
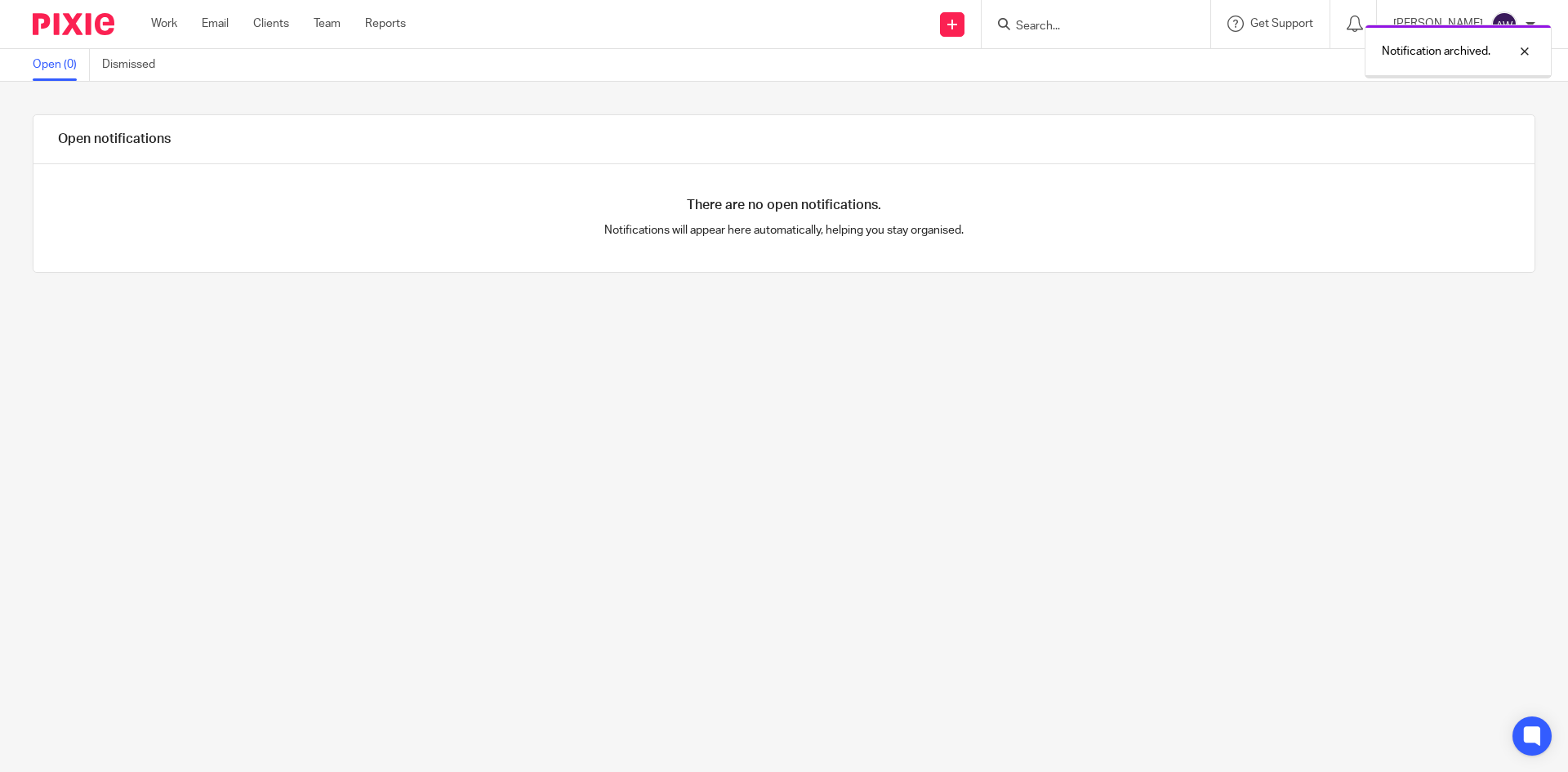
click at [148, 31] on div "Work Email Clients Team Reports Work Email Clients Team Reports Settings" at bounding box center [282, 24] width 296 height 48
click at [157, 25] on link "Work" at bounding box center [164, 24] width 26 height 17
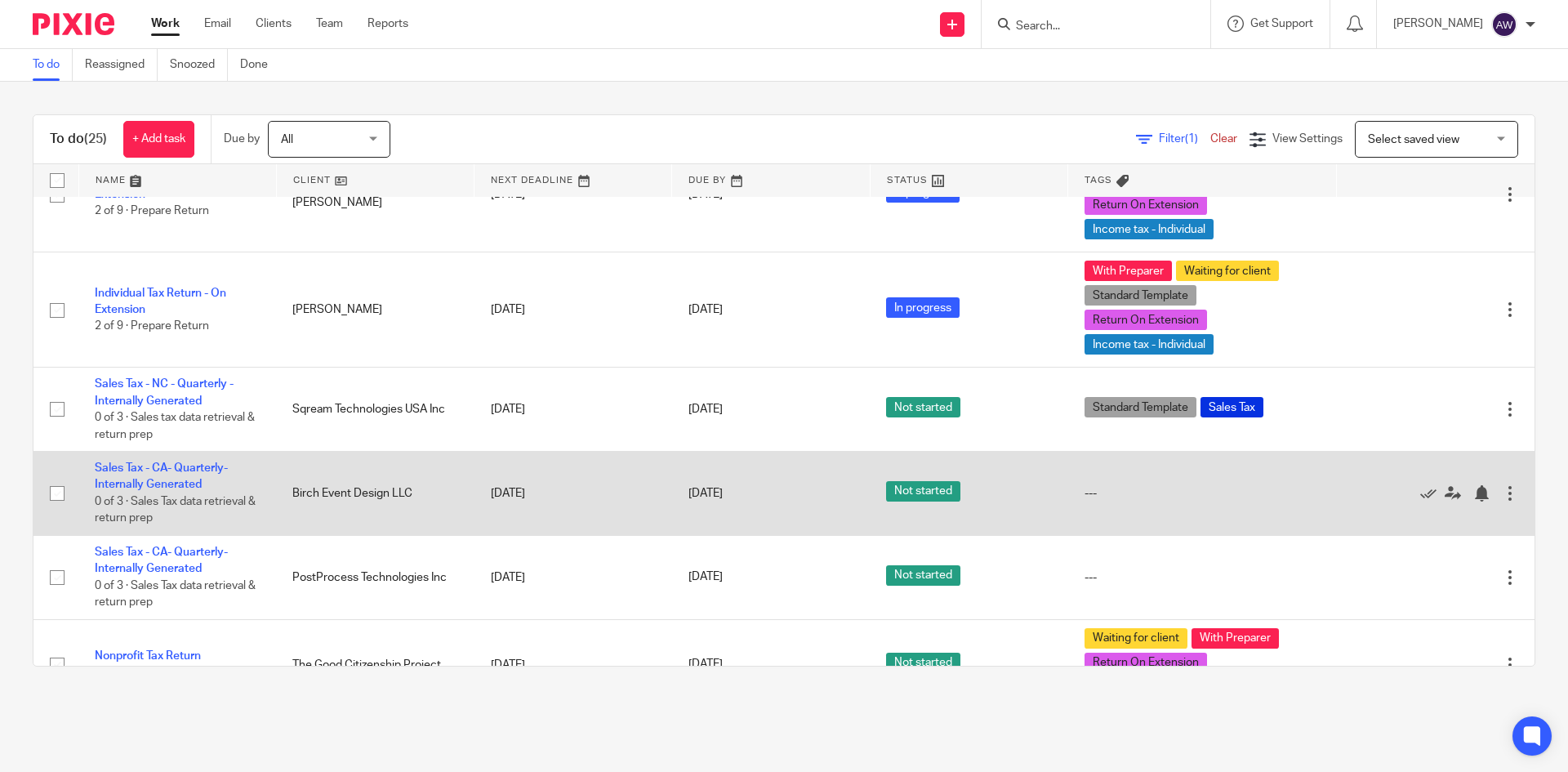
scroll to position [1810, 0]
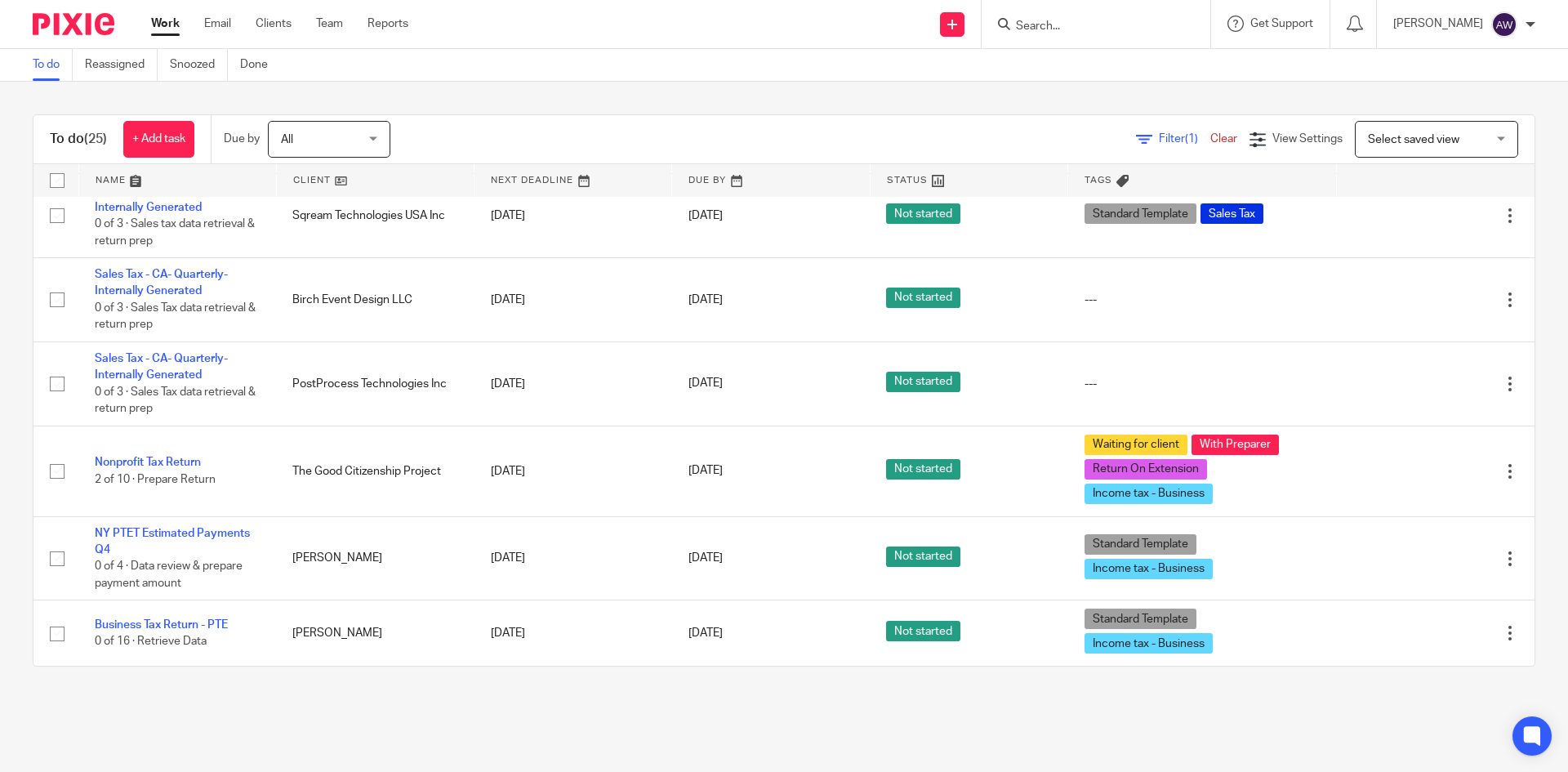
drag, startPoint x: 1065, startPoint y: 26, endPoint x: 1037, endPoint y: 41, distance: 31.8
click at [1055, 34] on input "Search" at bounding box center [1088, 27] width 147 height 15
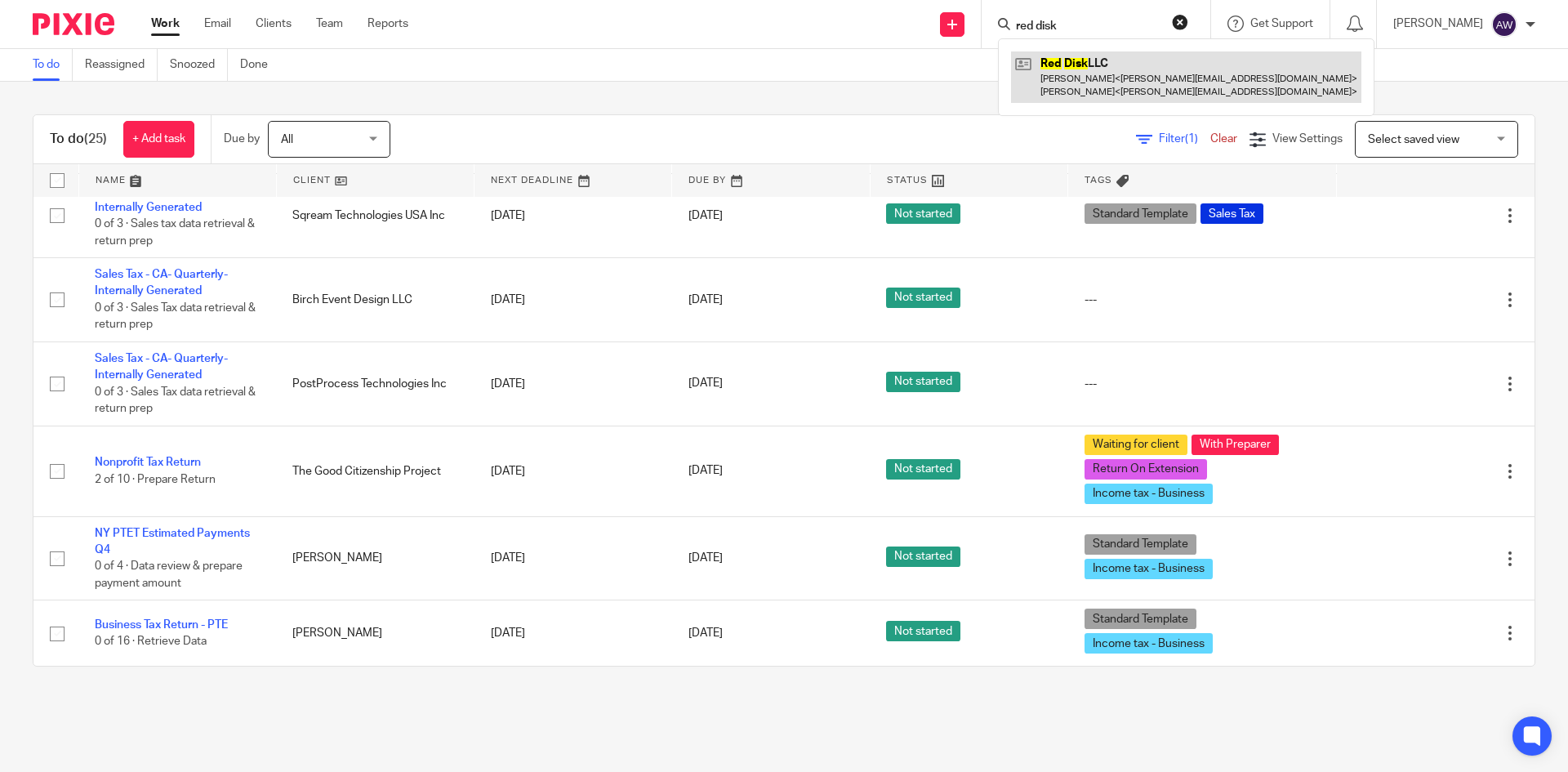
type input "red disk"
click at [1072, 61] on link at bounding box center [1186, 76] width 350 height 50
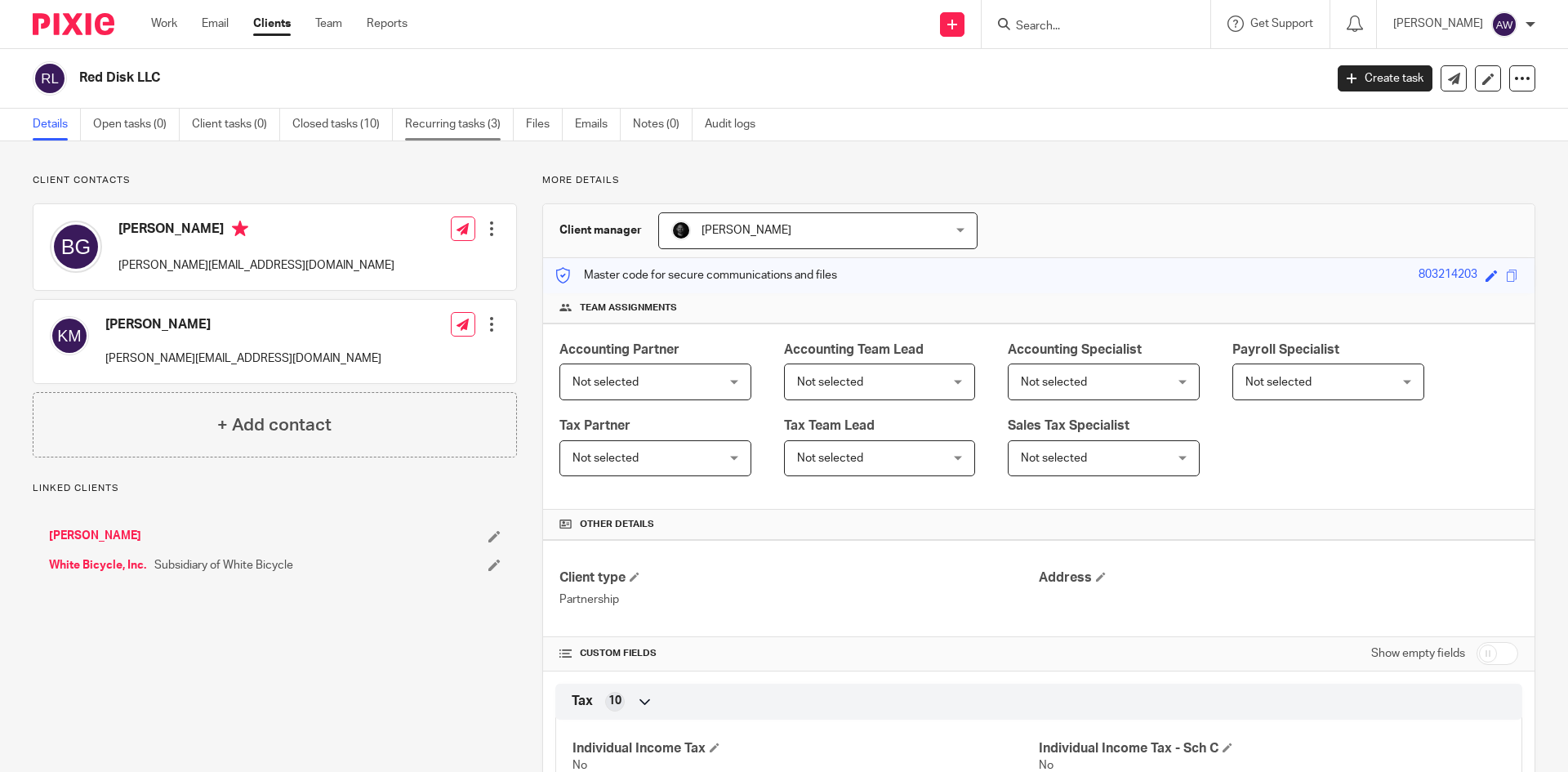
click at [491, 128] on link "Recurring tasks (3)" at bounding box center [460, 125] width 109 height 32
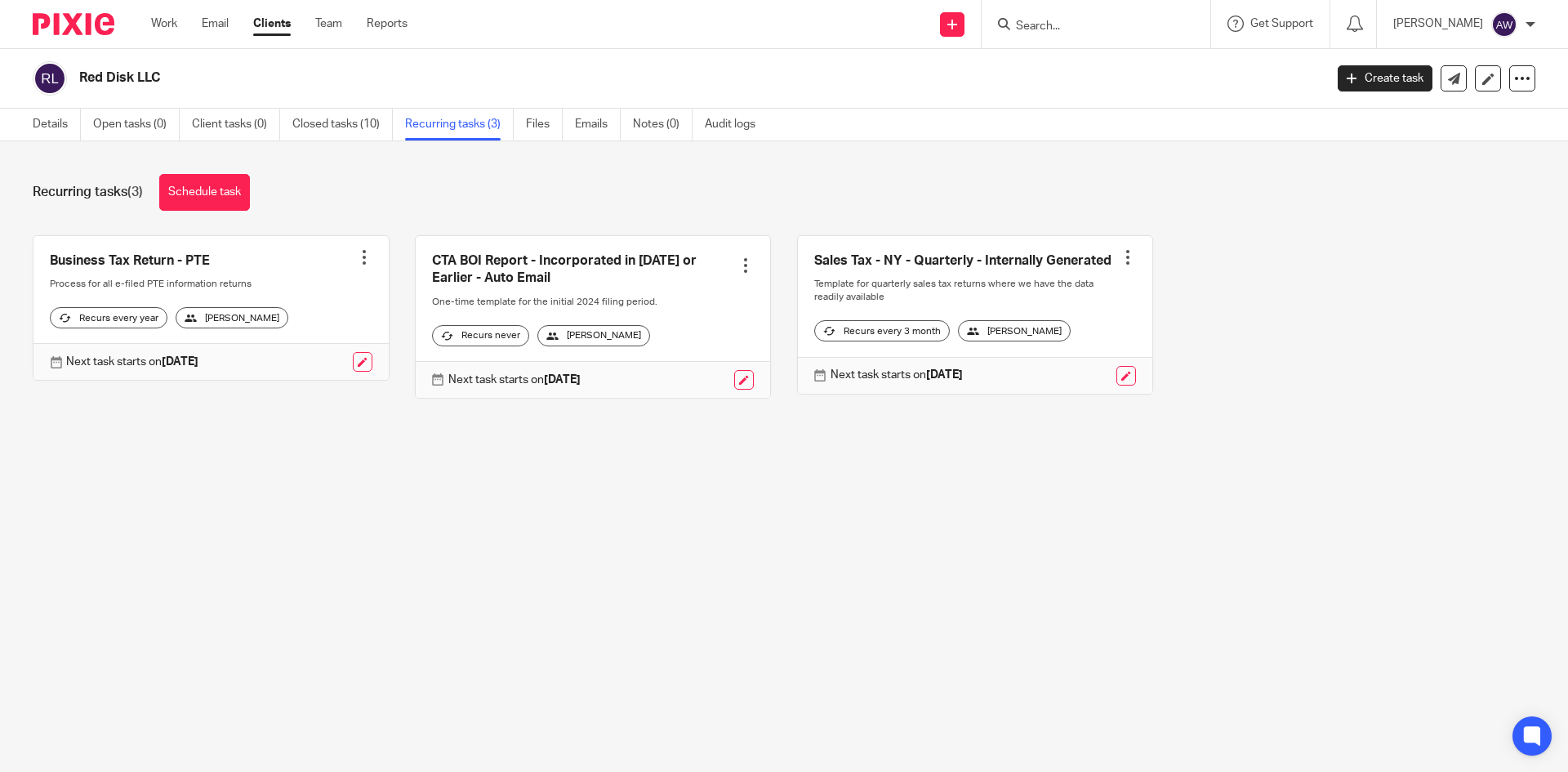
click at [421, 191] on div "Recurring tasks (3) Schedule task" at bounding box center [784, 192] width 1503 height 37
click at [148, 22] on div "Work Email Clients Team Reports Work Email Clients Team Reports Settings" at bounding box center [283, 24] width 298 height 48
click at [171, 30] on link "Work" at bounding box center [164, 24] width 26 height 17
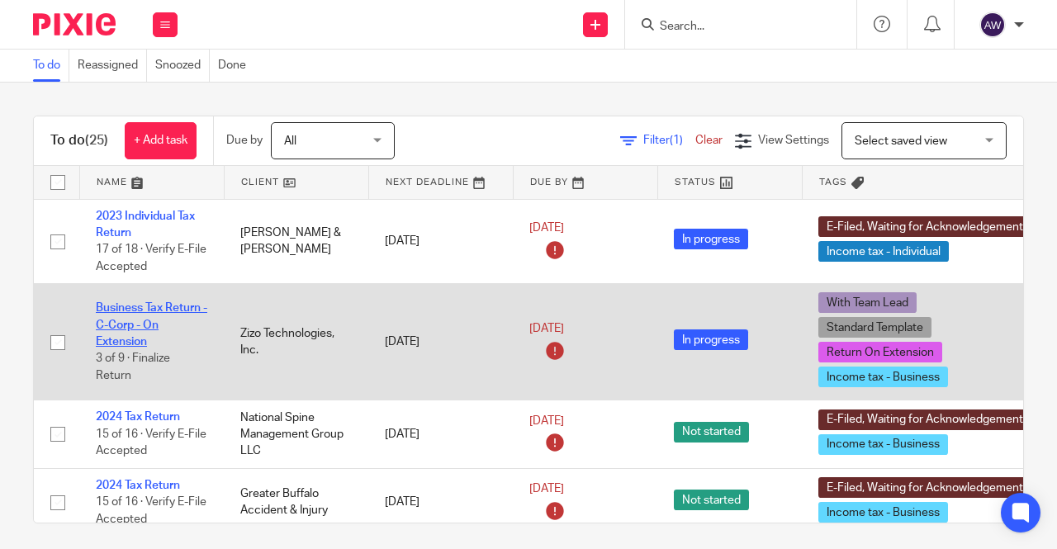
click at [106, 325] on link "Business Tax Return - C-Corp - On Extension" at bounding box center [152, 324] width 112 height 45
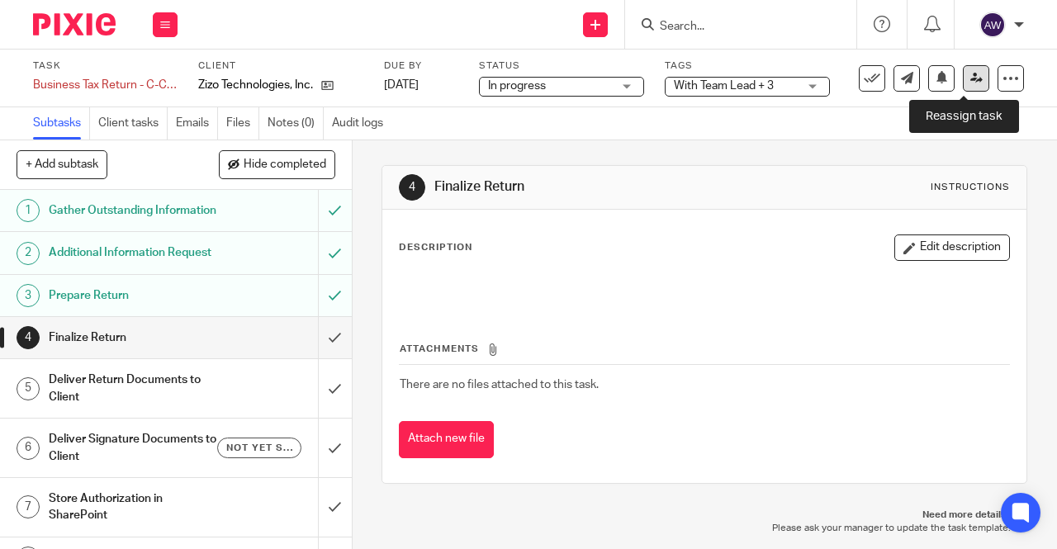
click at [971, 76] on icon at bounding box center [977, 78] width 12 height 12
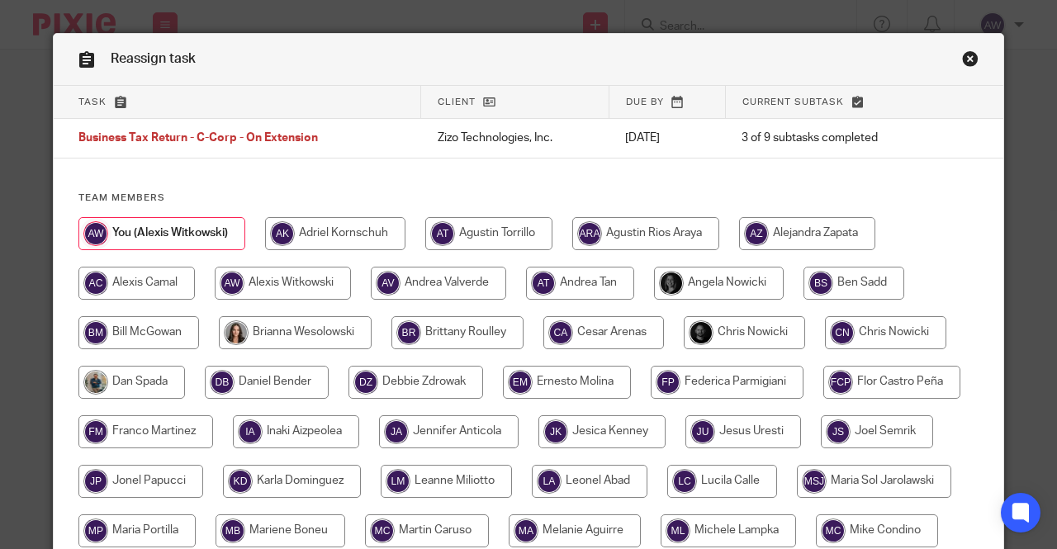
click at [722, 337] on input "radio" at bounding box center [744, 332] width 121 height 33
radio input "true"
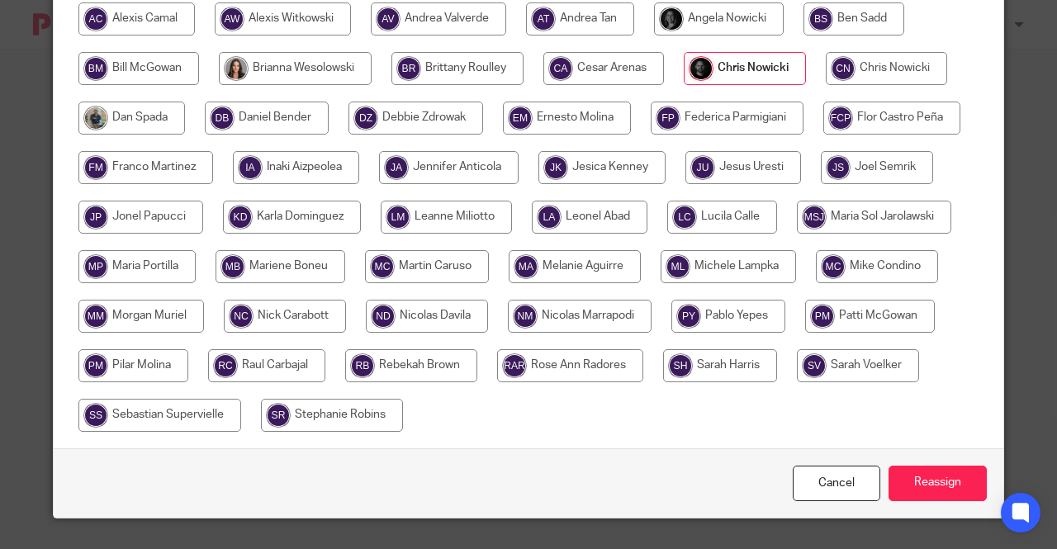
scroll to position [265, 0]
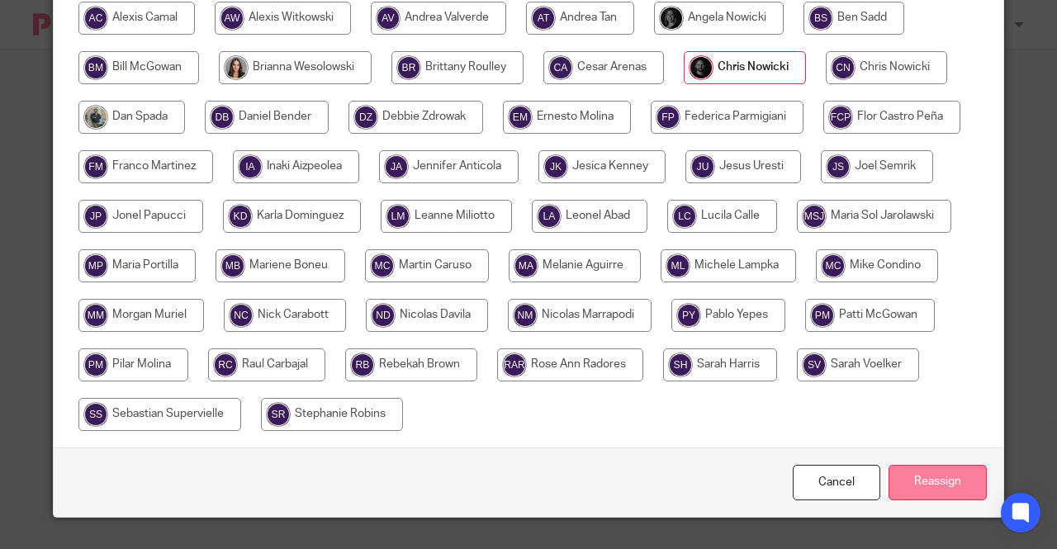
click at [925, 472] on input "Reassign" at bounding box center [938, 483] width 98 height 36
